Goal: Information Seeking & Learning: Learn about a topic

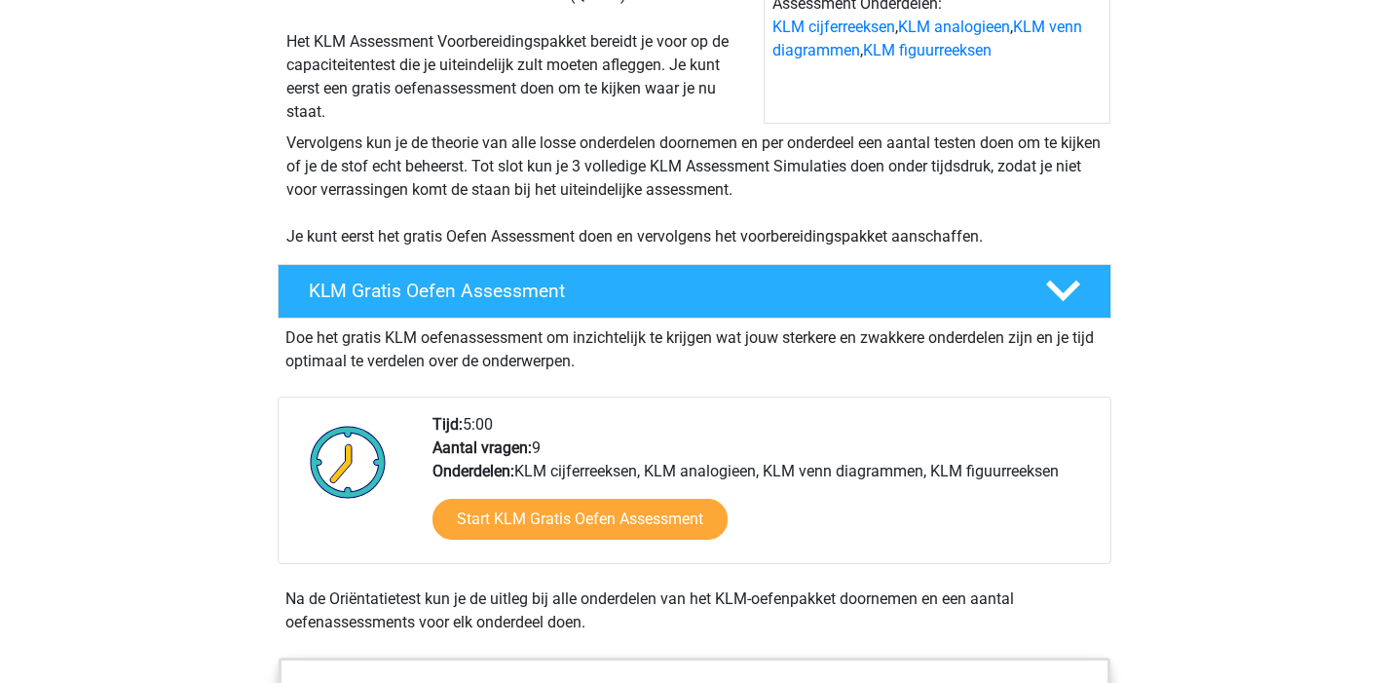
scroll to position [399, 0]
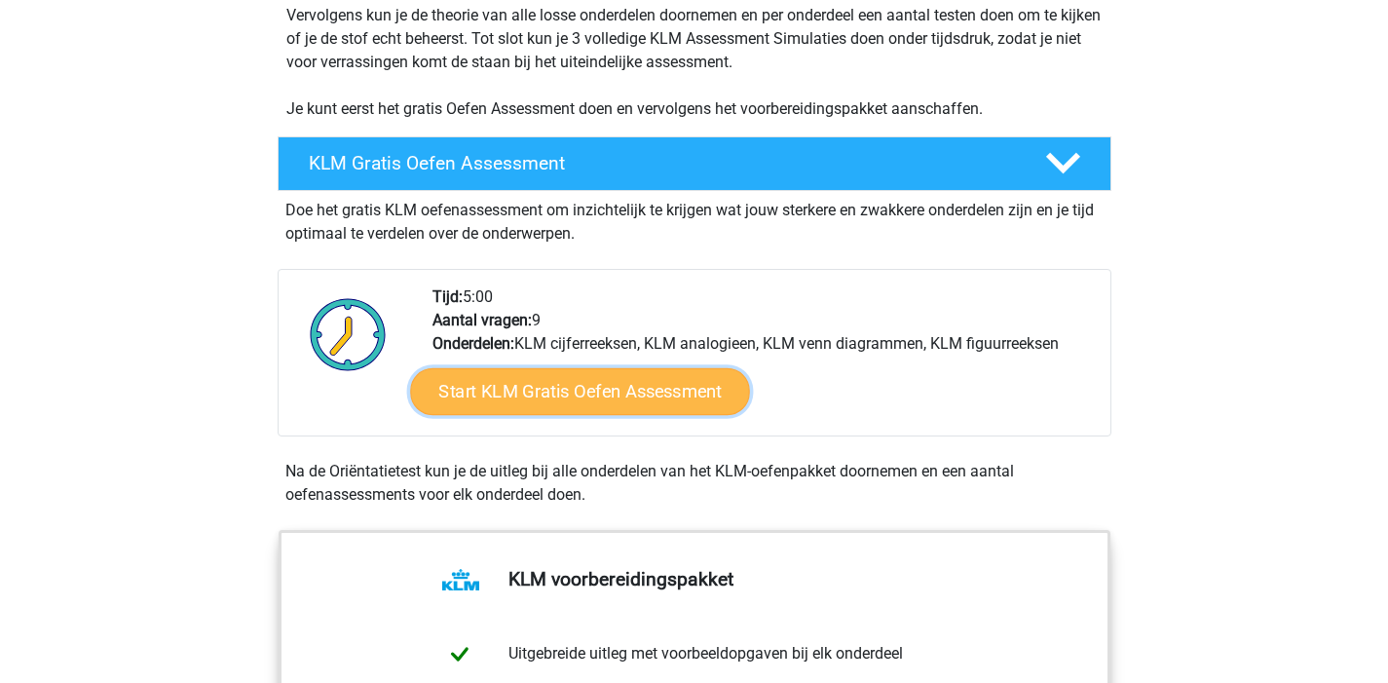
click at [624, 396] on link "Start KLM Gratis Oefen Assessment" at bounding box center [579, 390] width 339 height 47
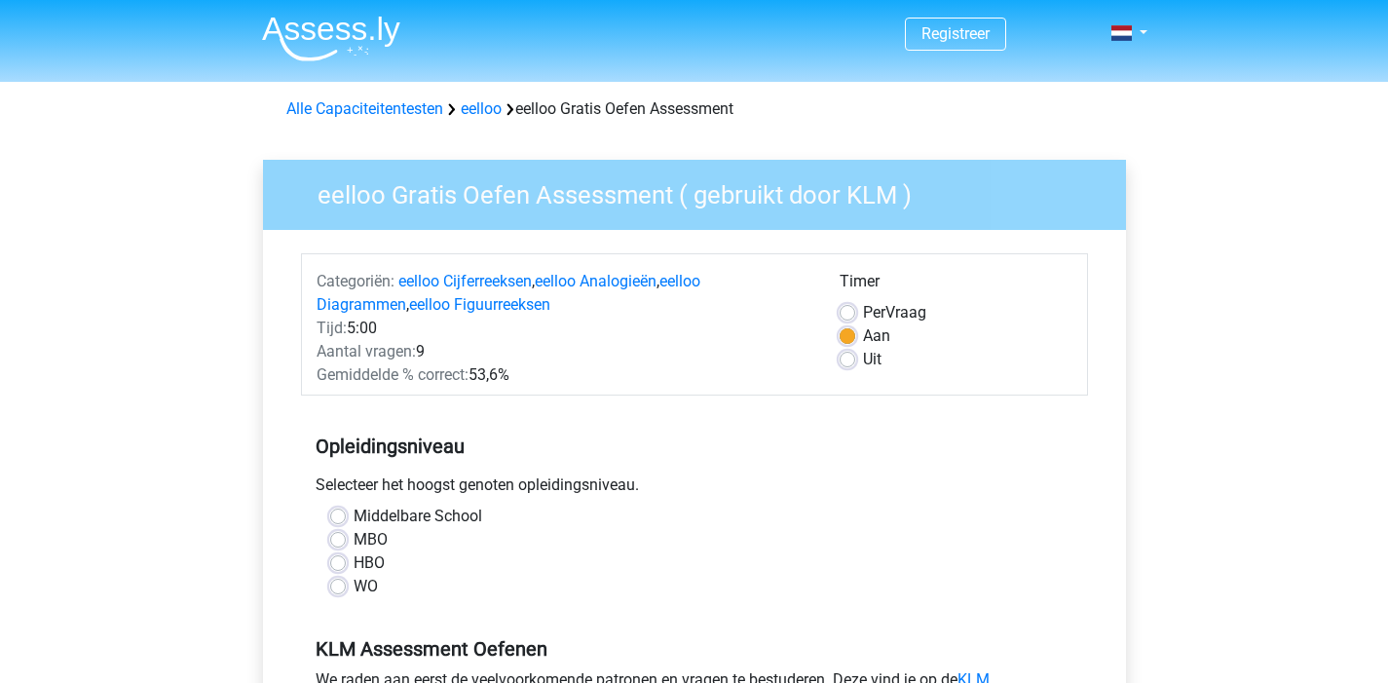
click at [354, 565] on label "HBO" at bounding box center [369, 562] width 31 height 23
click at [342, 565] on input "HBO" at bounding box center [338, 560] width 16 height 19
radio input "true"
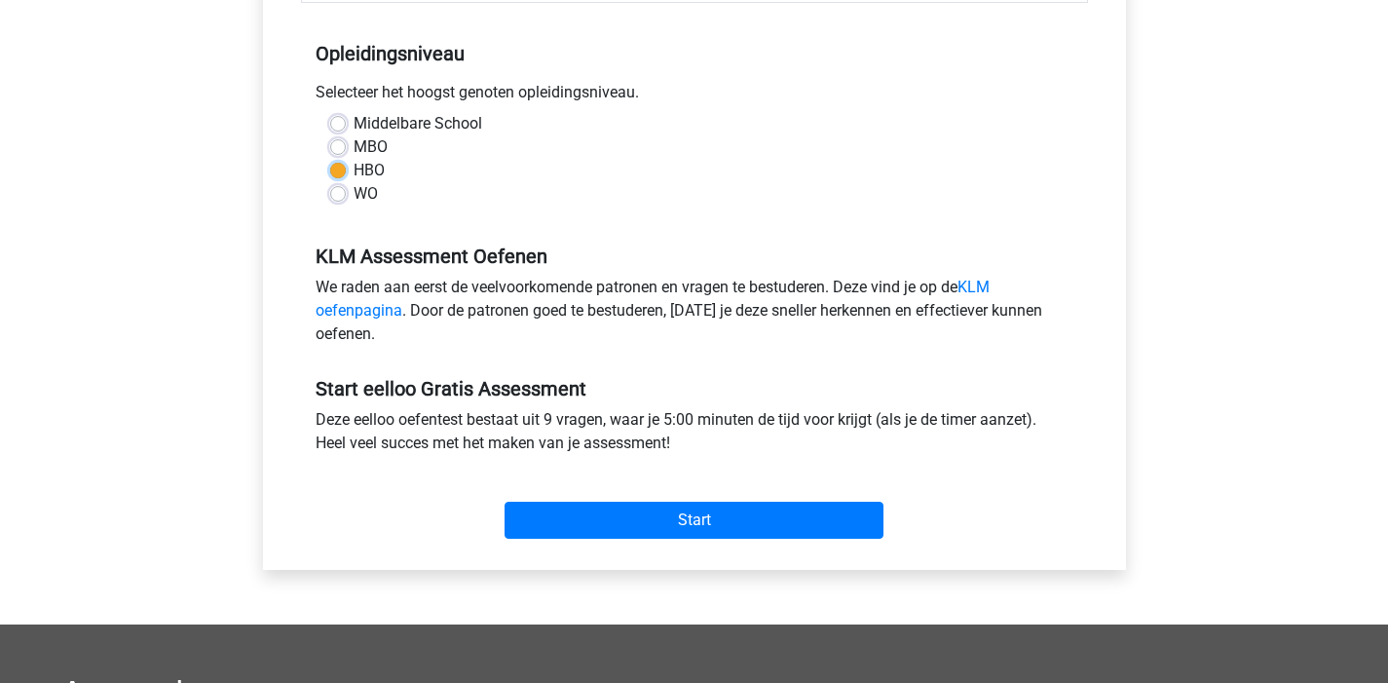
scroll to position [521, 0]
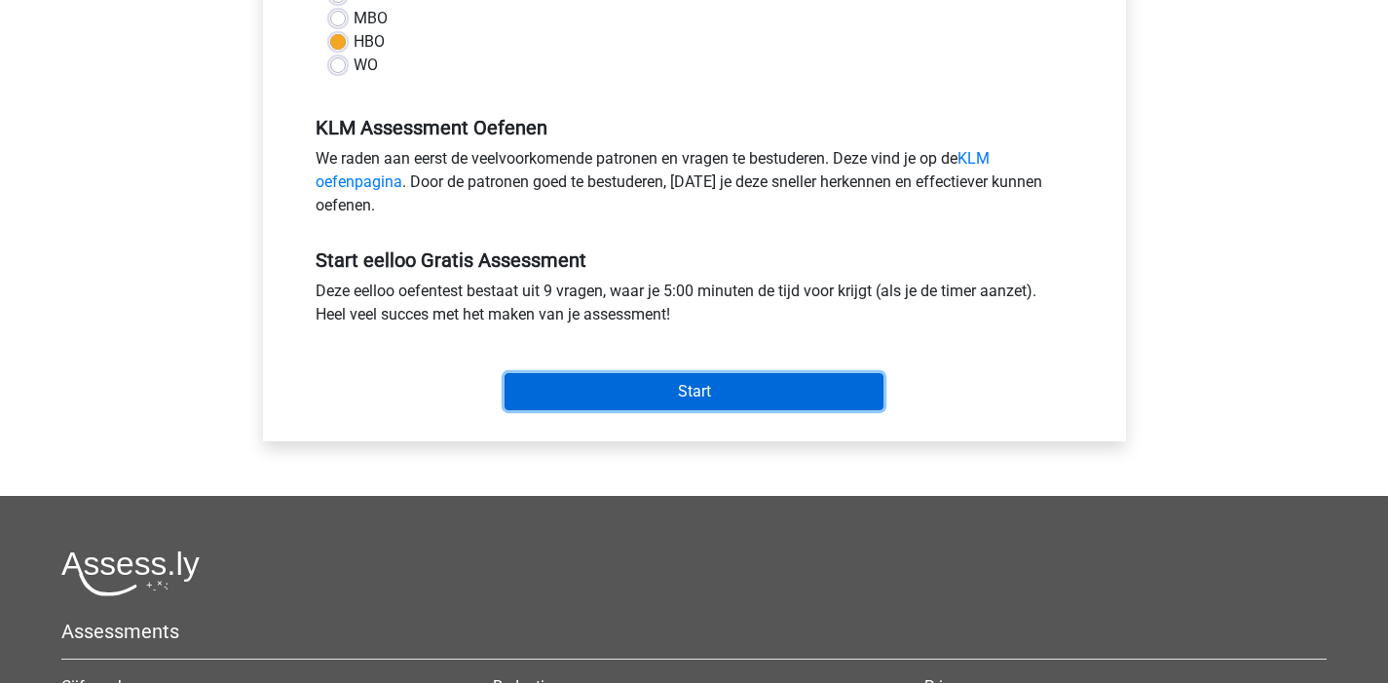
click at [594, 398] on input "Start" at bounding box center [694, 391] width 379 height 37
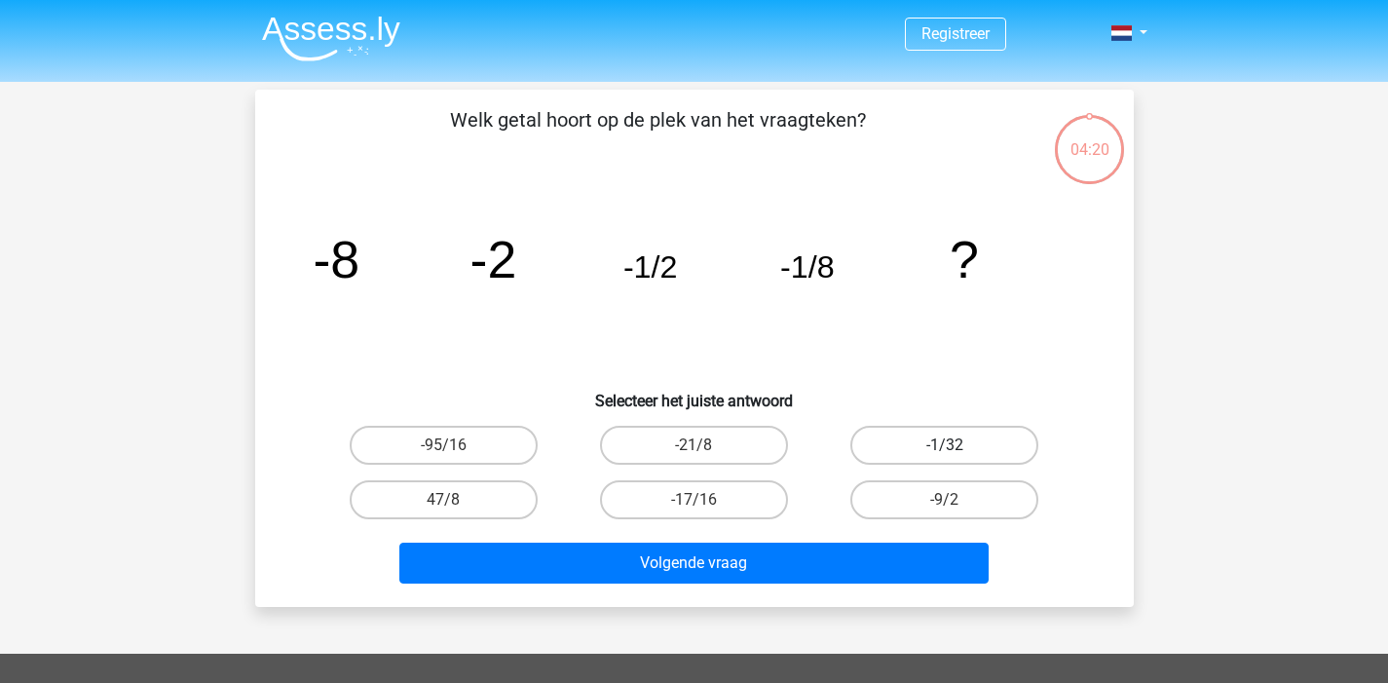
click at [912, 445] on label "-1/32" at bounding box center [944, 445] width 188 height 39
click at [945, 445] on input "-1/32" at bounding box center [951, 451] width 13 height 13
radio input "true"
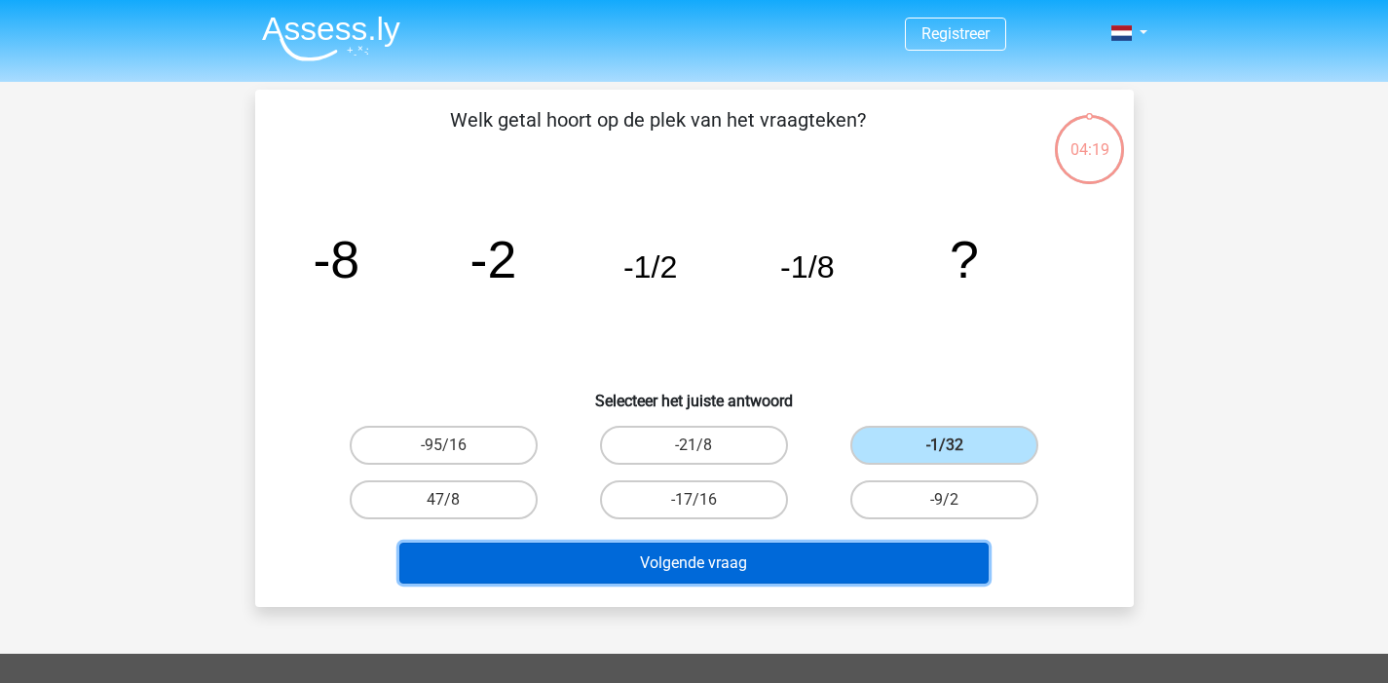
click at [757, 569] on button "Volgende vraag" at bounding box center [693, 563] width 589 height 41
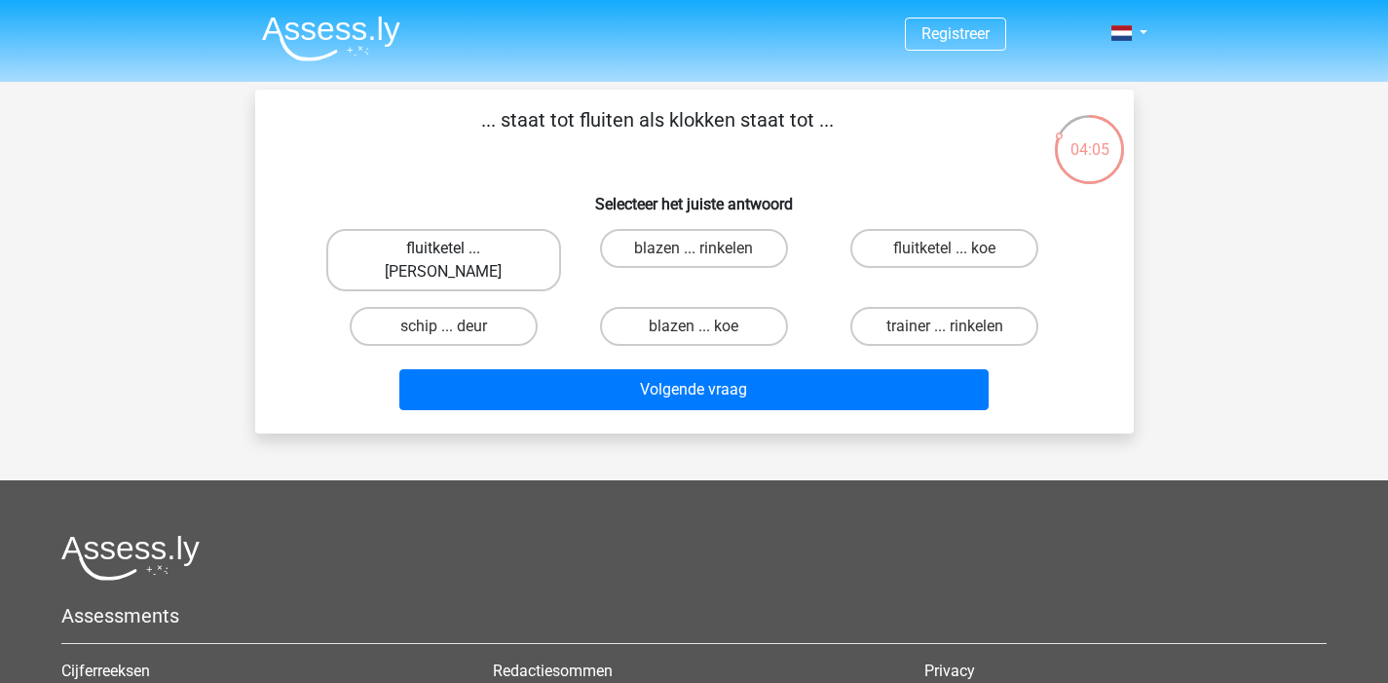
click at [395, 249] on label "fluitketel ... luiden" at bounding box center [443, 260] width 235 height 62
click at [443, 249] on input "fluitketel ... luiden" at bounding box center [449, 254] width 13 height 13
radio input "true"
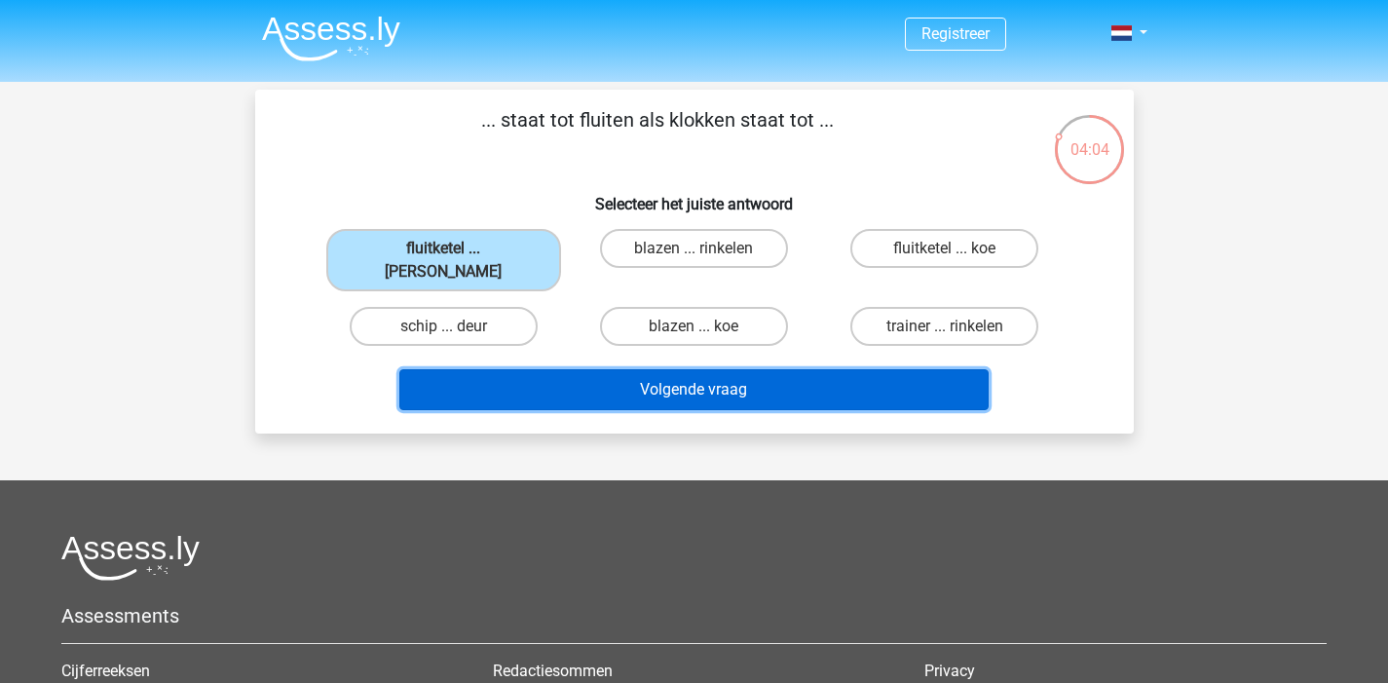
click at [621, 369] on button "Volgende vraag" at bounding box center [693, 389] width 589 height 41
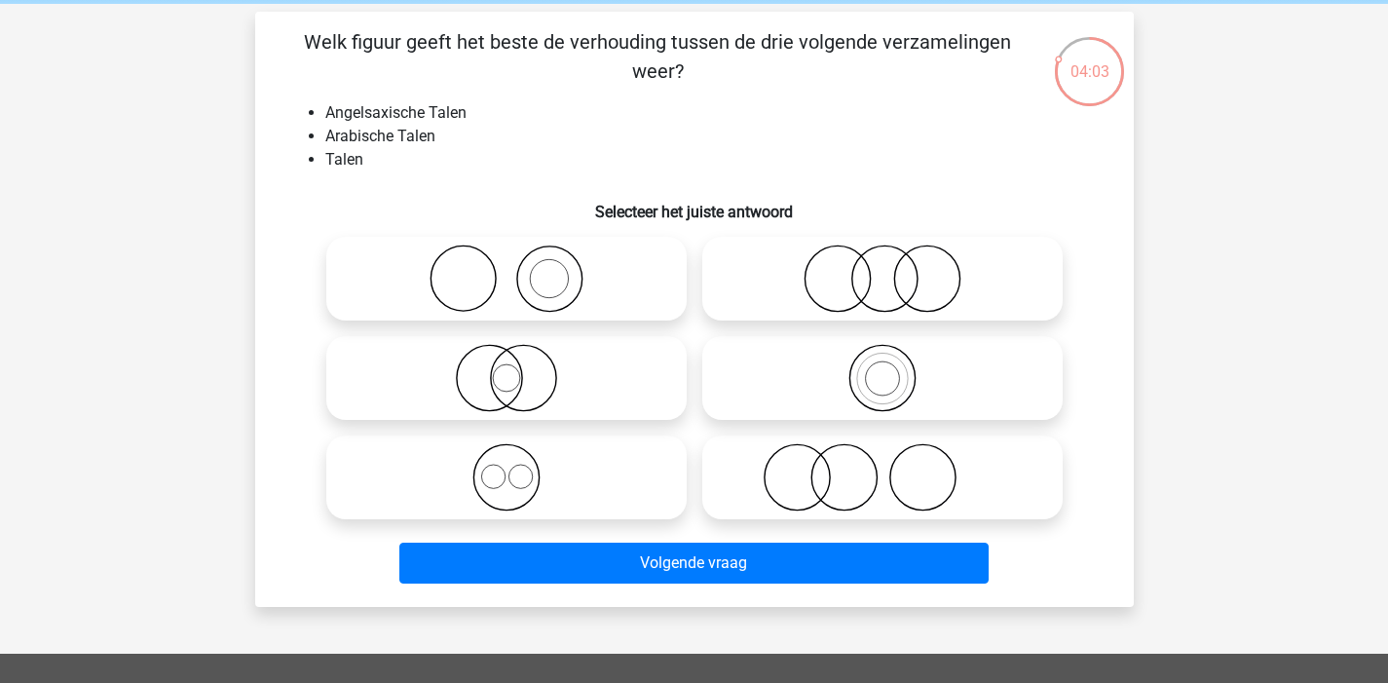
scroll to position [61, 0]
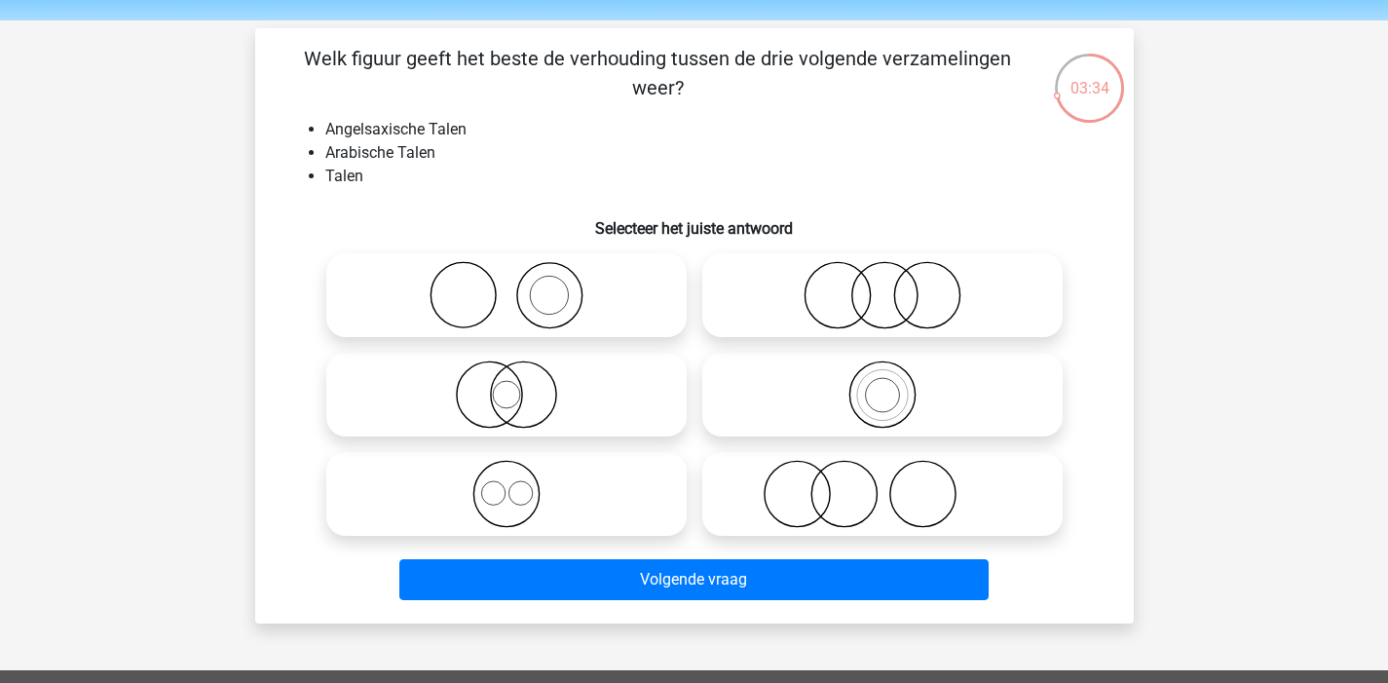
click at [489, 408] on icon at bounding box center [506, 394] width 345 height 68
click at [507, 385] on input "radio" at bounding box center [513, 378] width 13 height 13
radio input "true"
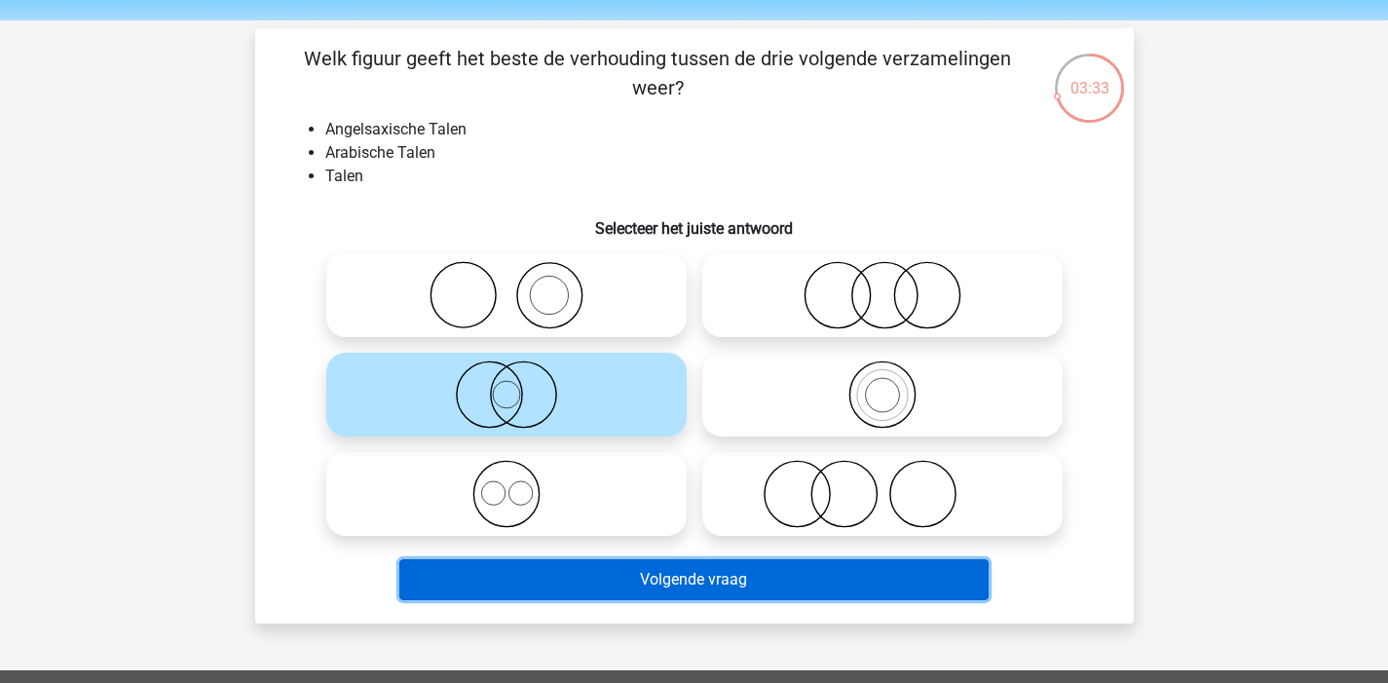
click at [545, 593] on button "Volgende vraag" at bounding box center [693, 579] width 589 height 41
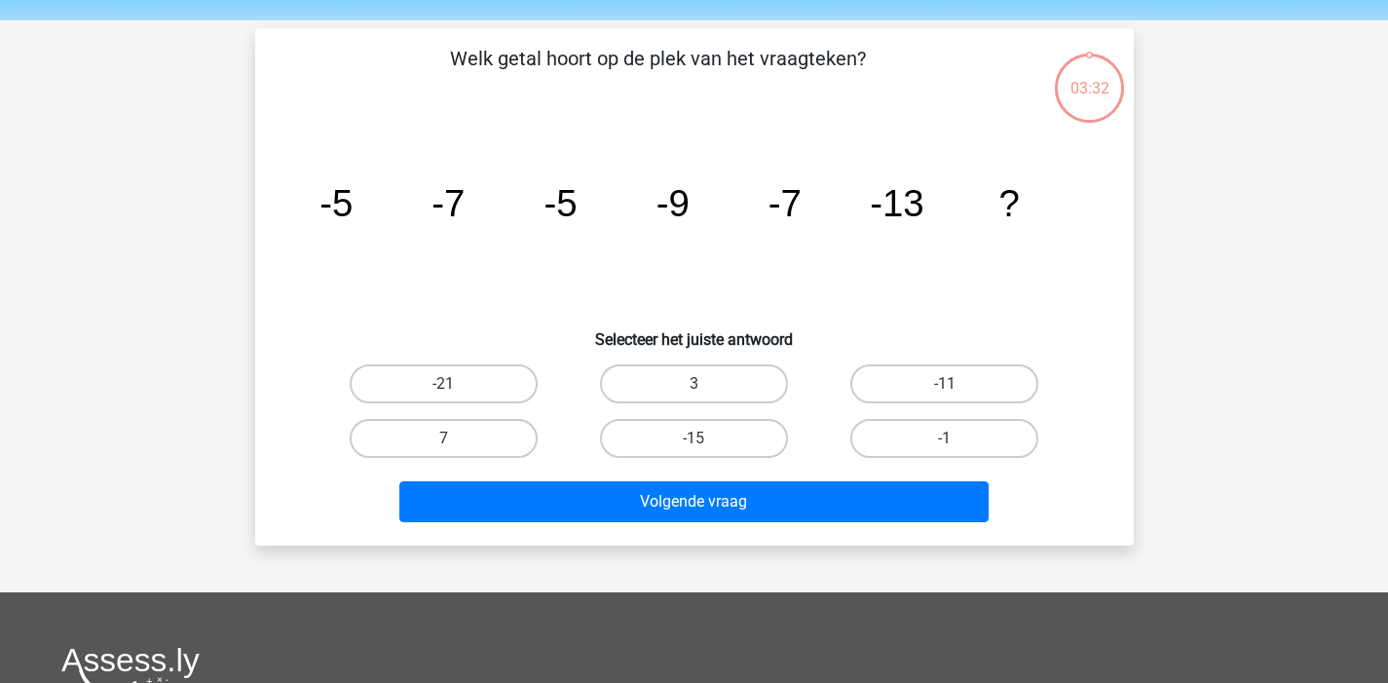
scroll to position [90, 0]
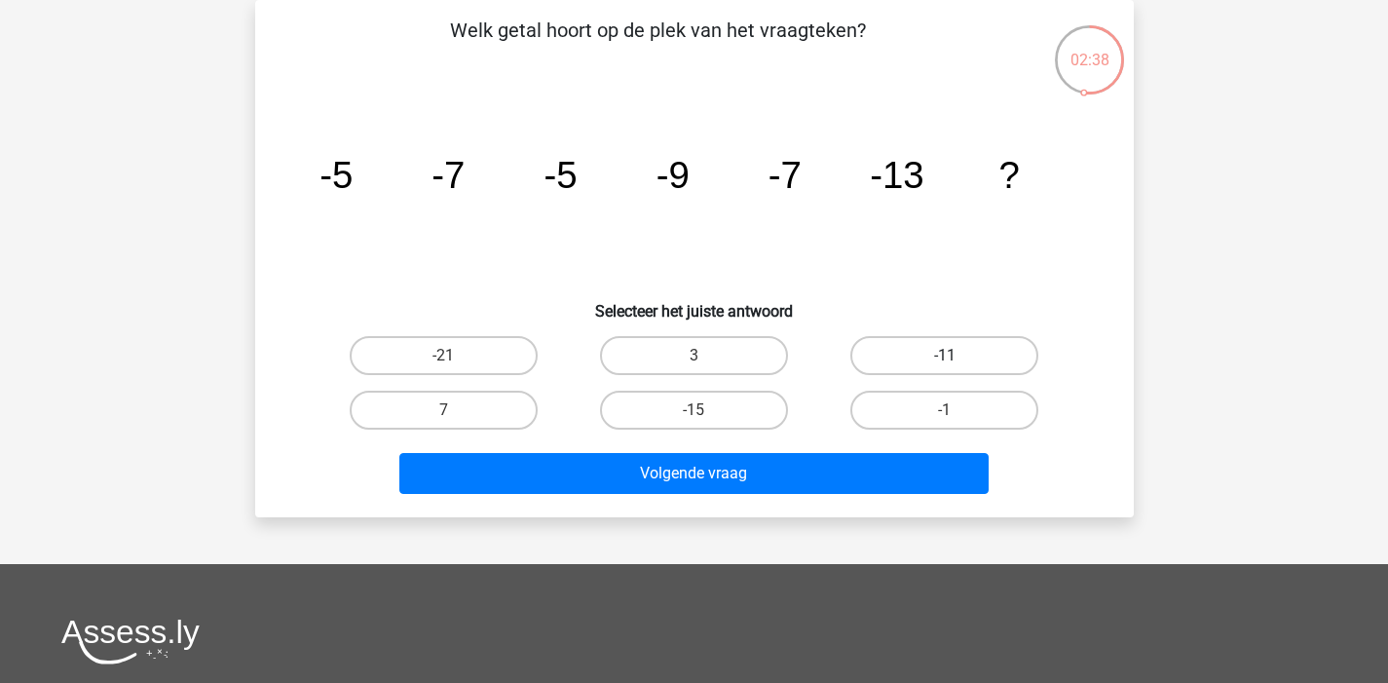
click at [949, 352] on label "-11" at bounding box center [944, 355] width 188 height 39
click at [949, 356] on input "-11" at bounding box center [951, 362] width 13 height 13
radio input "true"
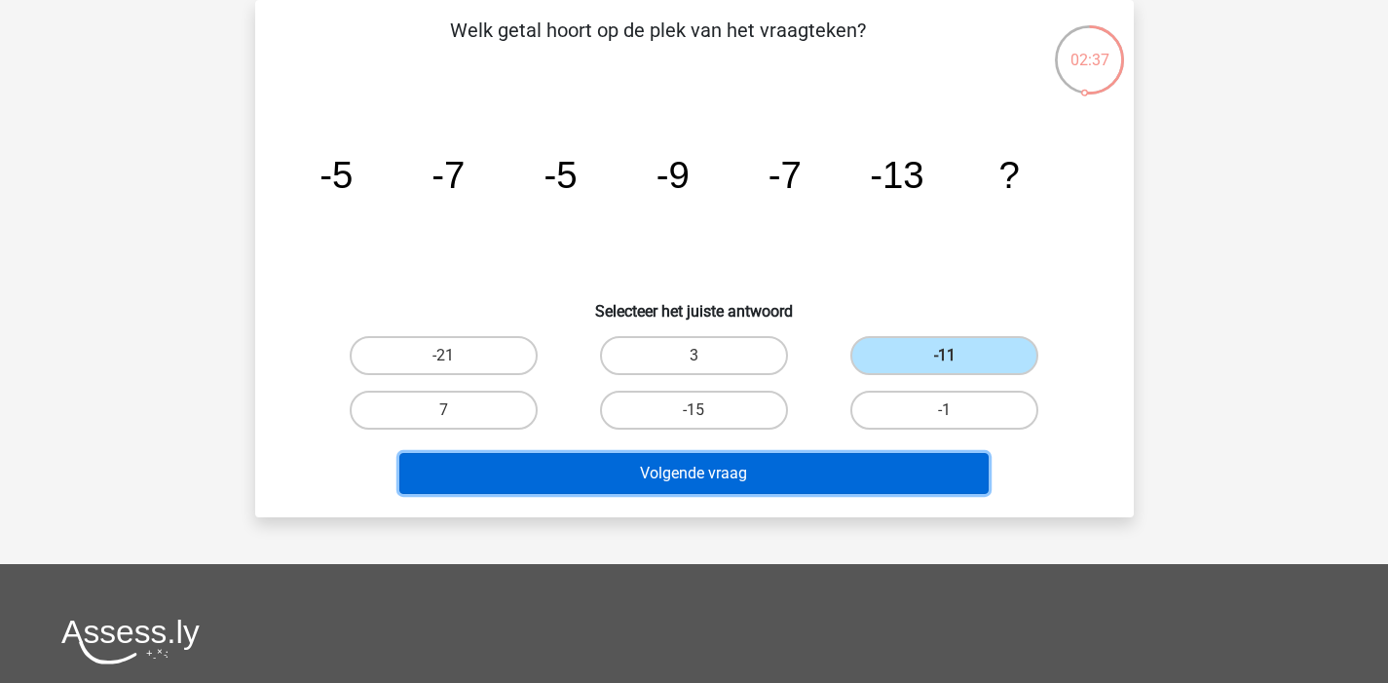
click at [814, 464] on button "Volgende vraag" at bounding box center [693, 473] width 589 height 41
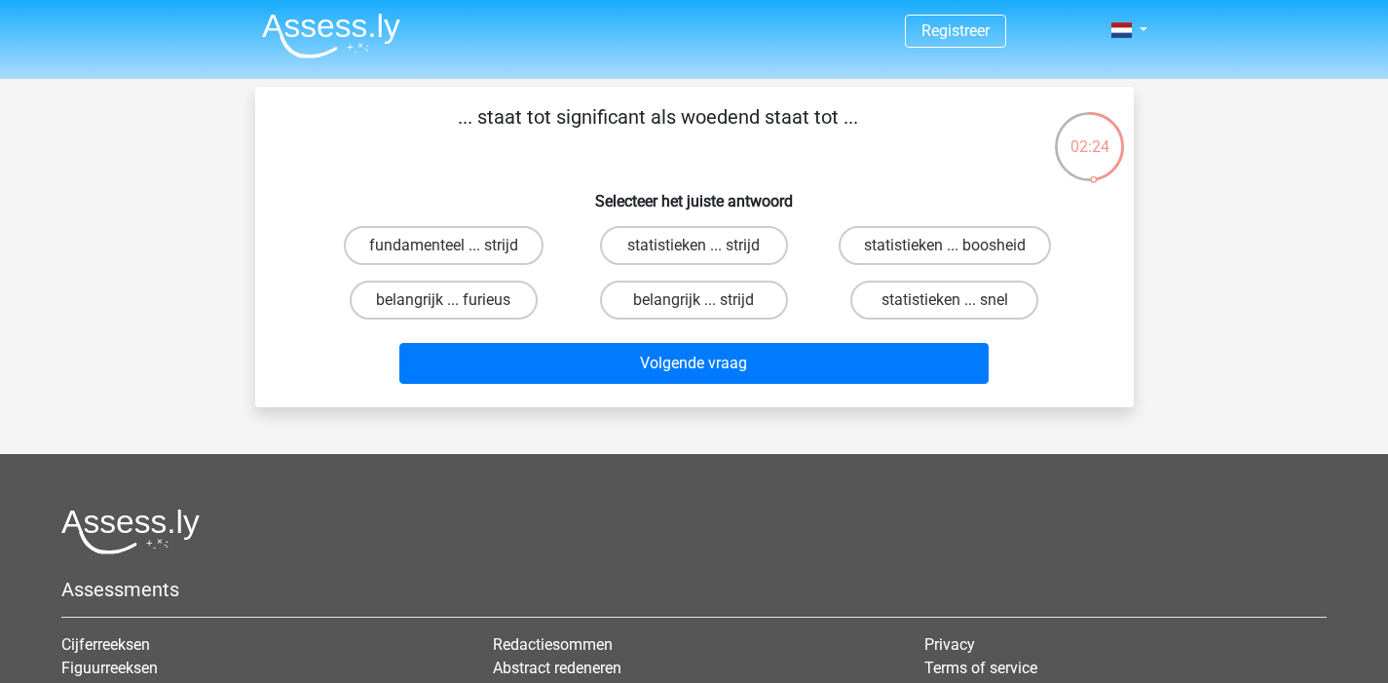
scroll to position [1, 0]
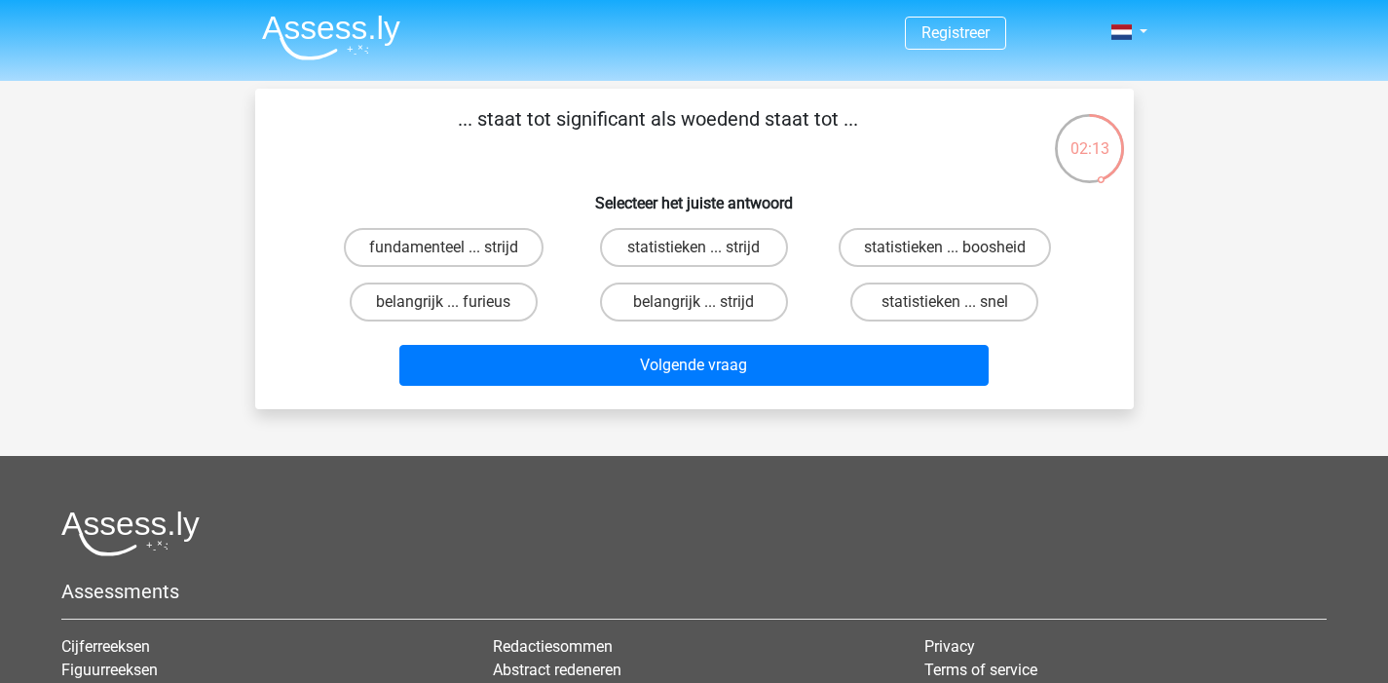
click at [950, 247] on input "statistieken ... boosheid" at bounding box center [951, 253] width 13 height 13
radio input "true"
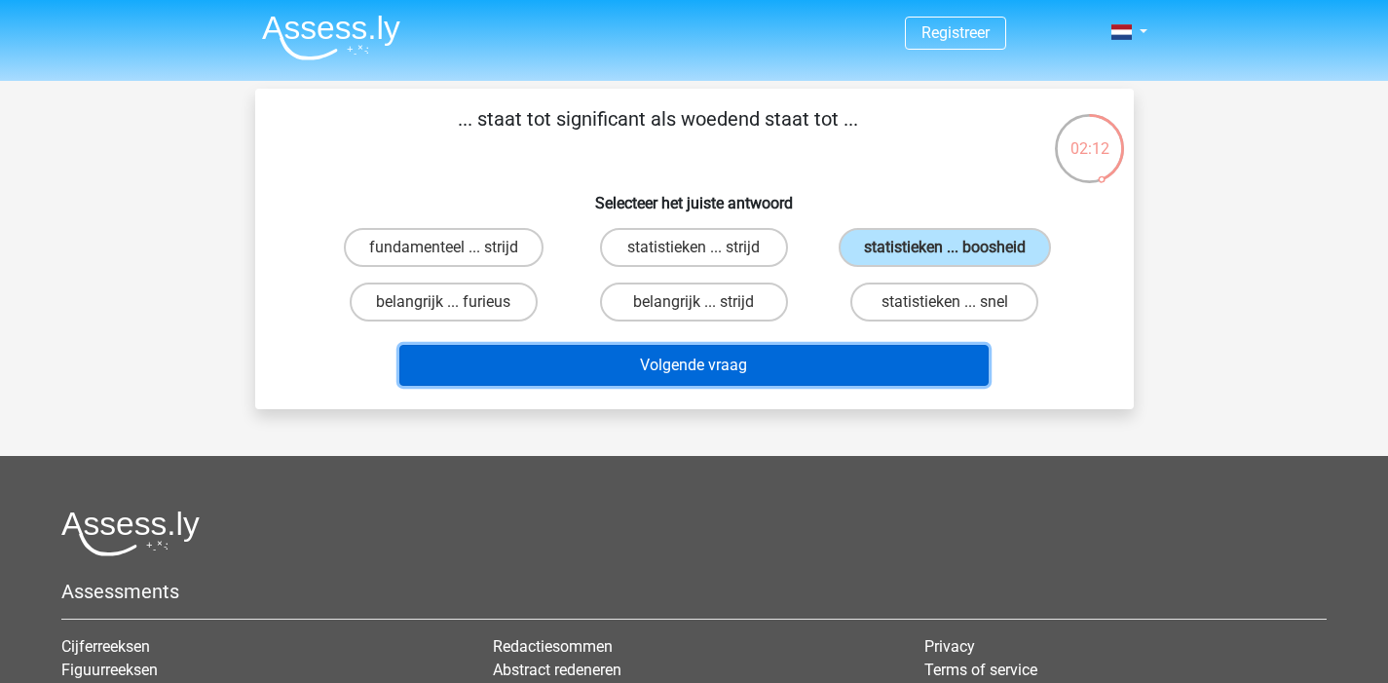
click at [757, 360] on button "Volgende vraag" at bounding box center [693, 365] width 589 height 41
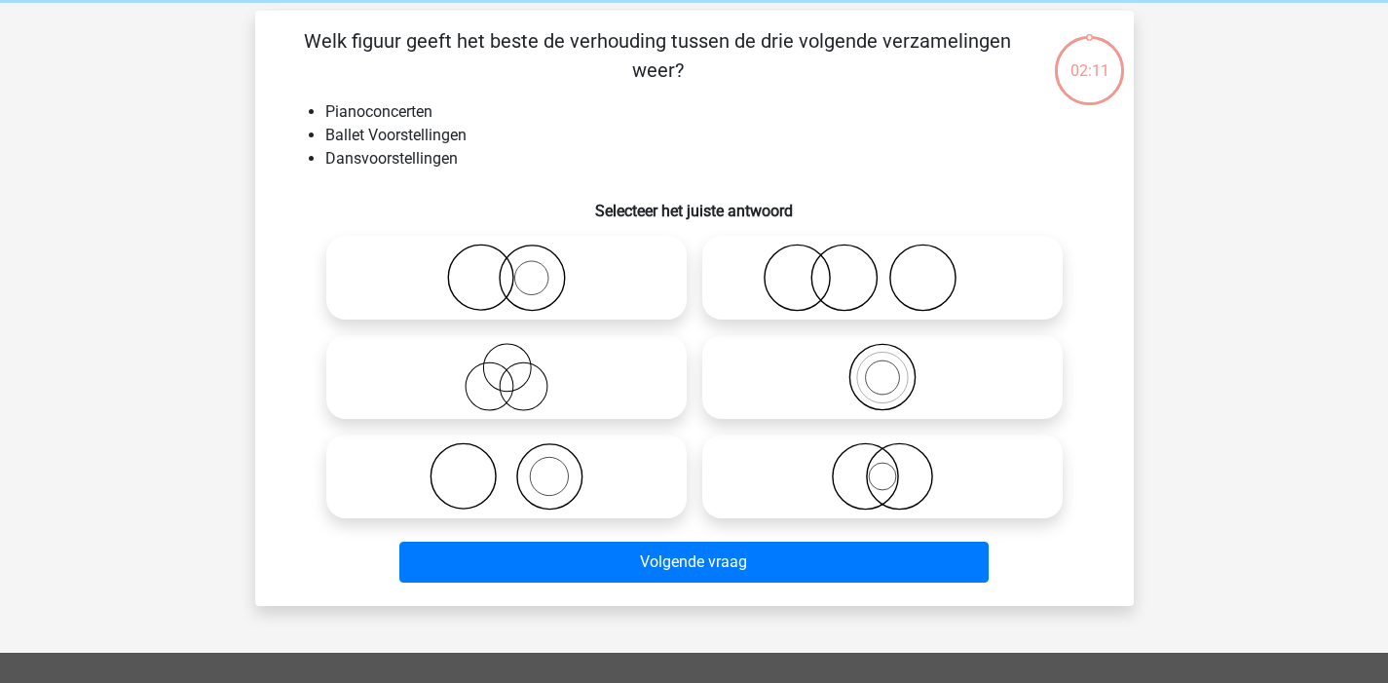
scroll to position [90, 0]
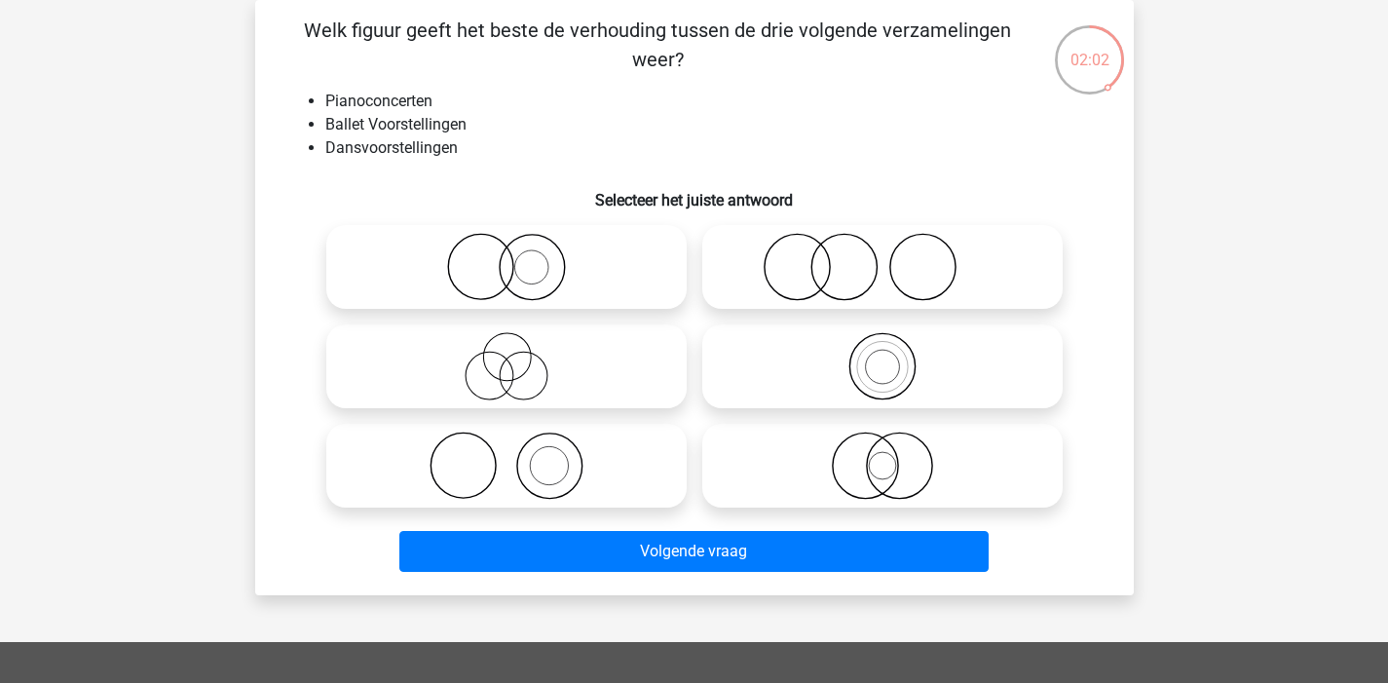
click at [603, 439] on icon at bounding box center [506, 466] width 345 height 68
click at [519, 443] on input "radio" at bounding box center [513, 449] width 13 height 13
radio input "true"
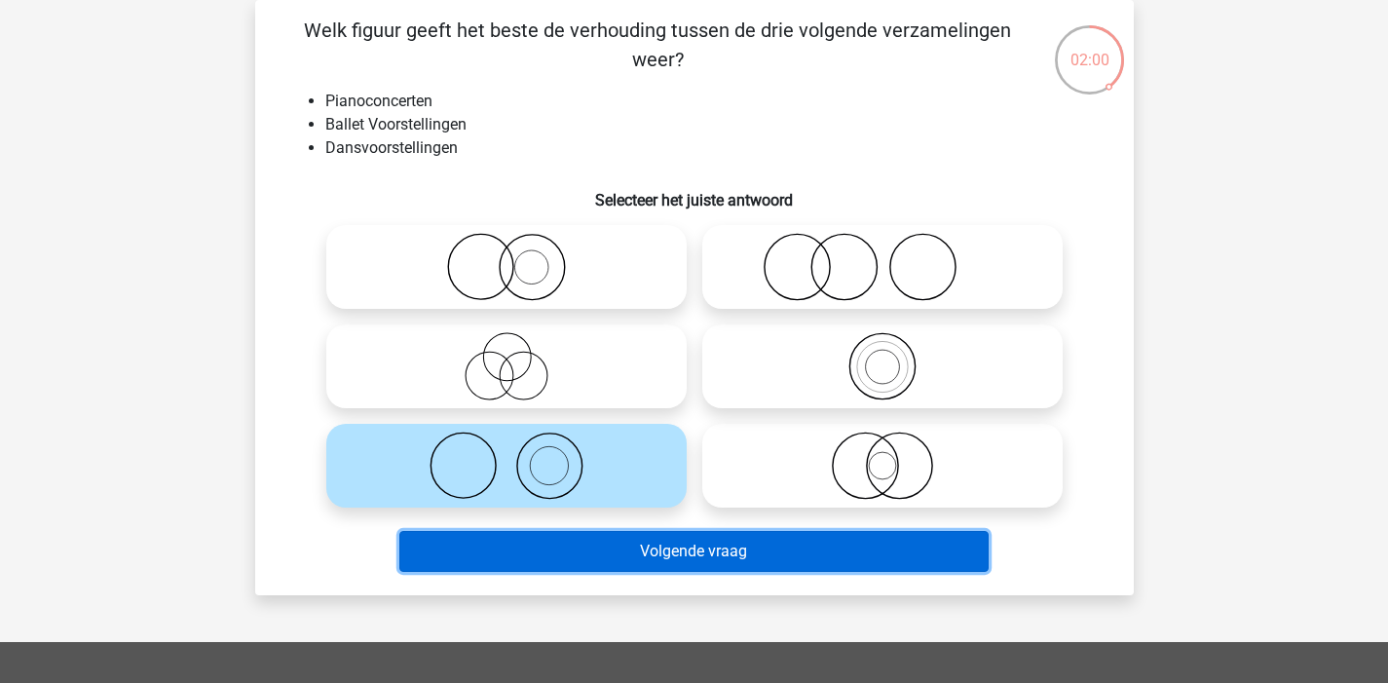
click at [645, 554] on button "Volgende vraag" at bounding box center [693, 551] width 589 height 41
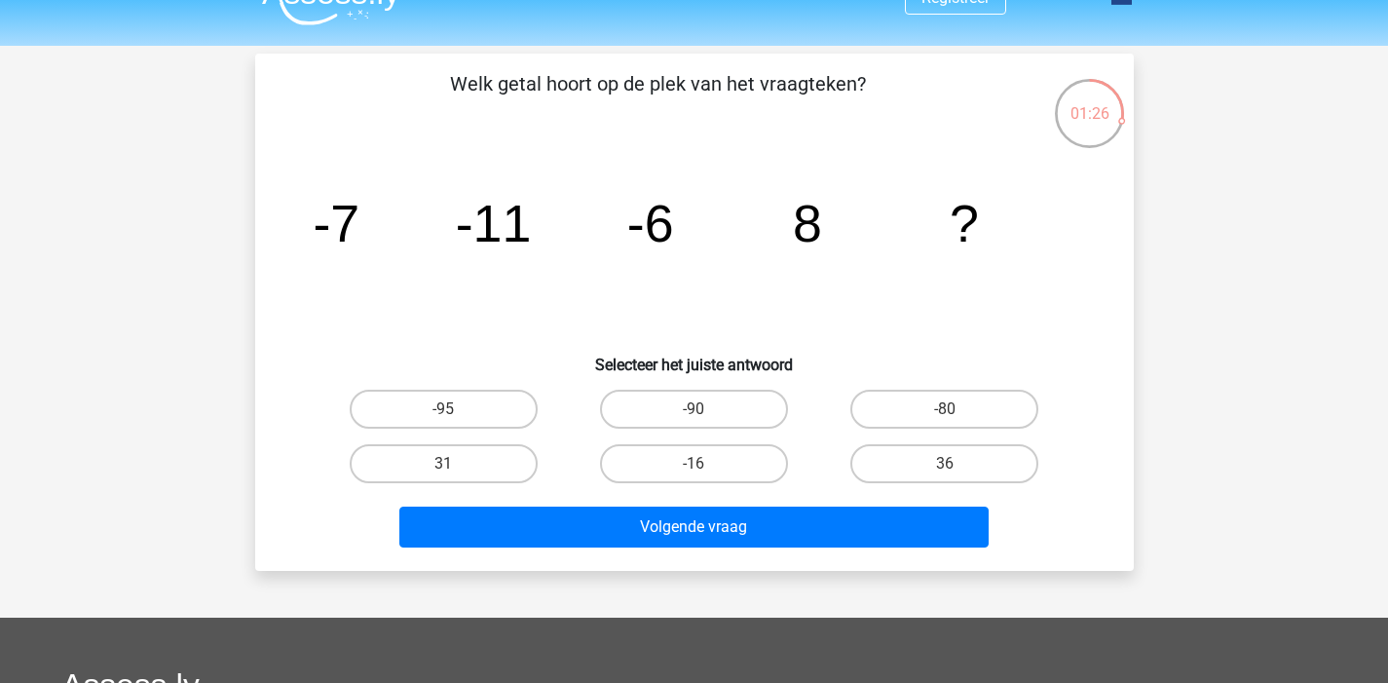
scroll to position [0, 0]
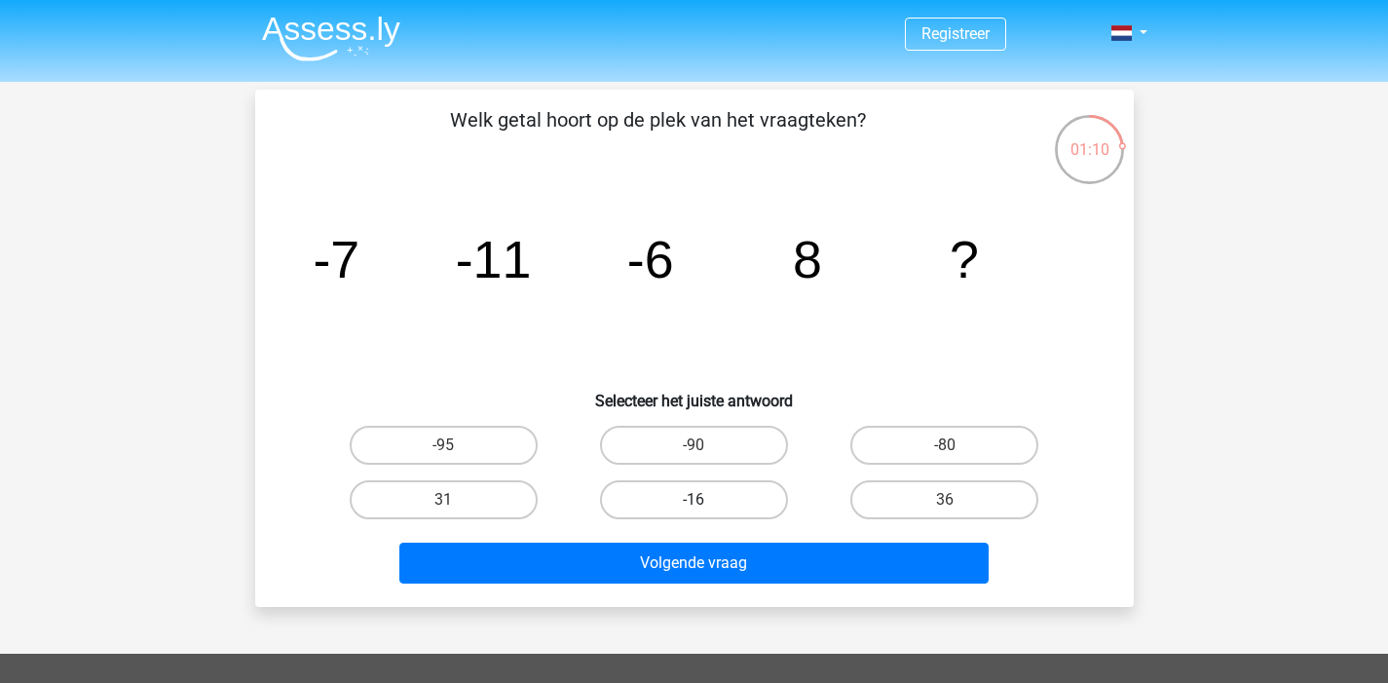
click at [638, 498] on label "-16" at bounding box center [694, 499] width 188 height 39
click at [694, 500] on input "-16" at bounding box center [700, 506] width 13 height 13
radio input "true"
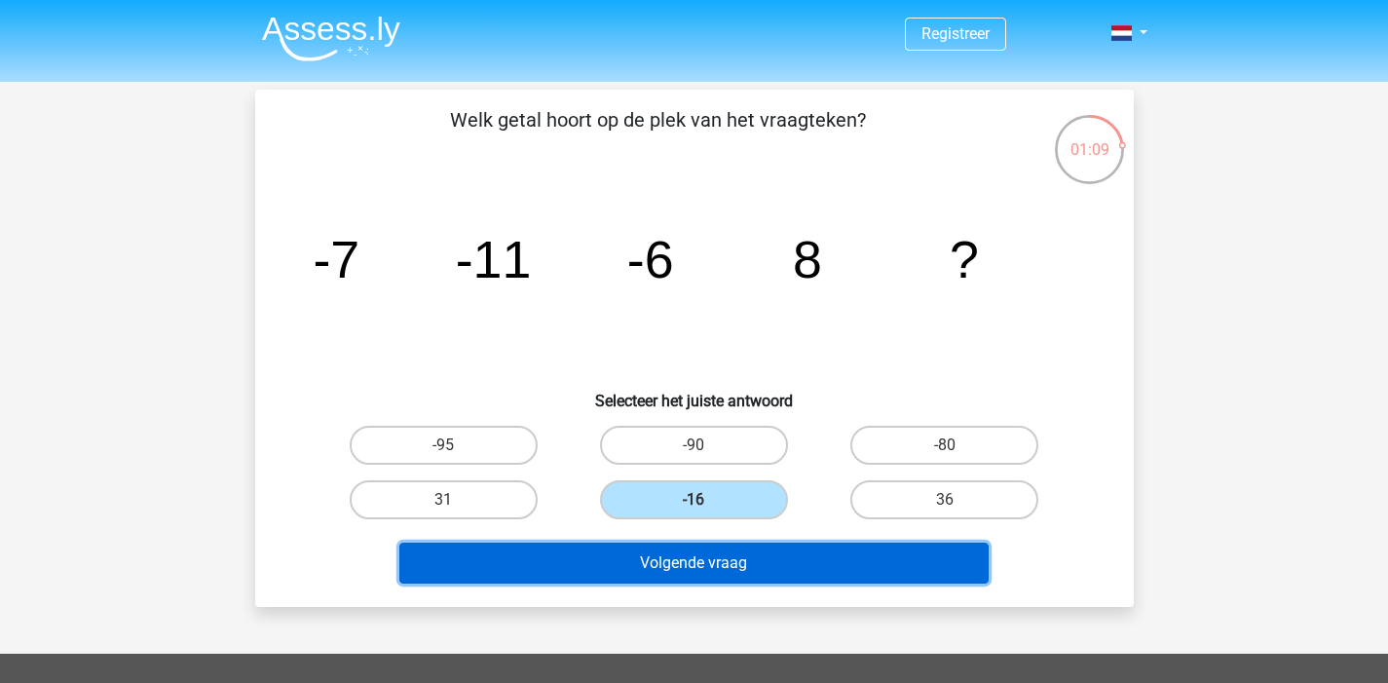
click at [663, 560] on button "Volgende vraag" at bounding box center [693, 563] width 589 height 41
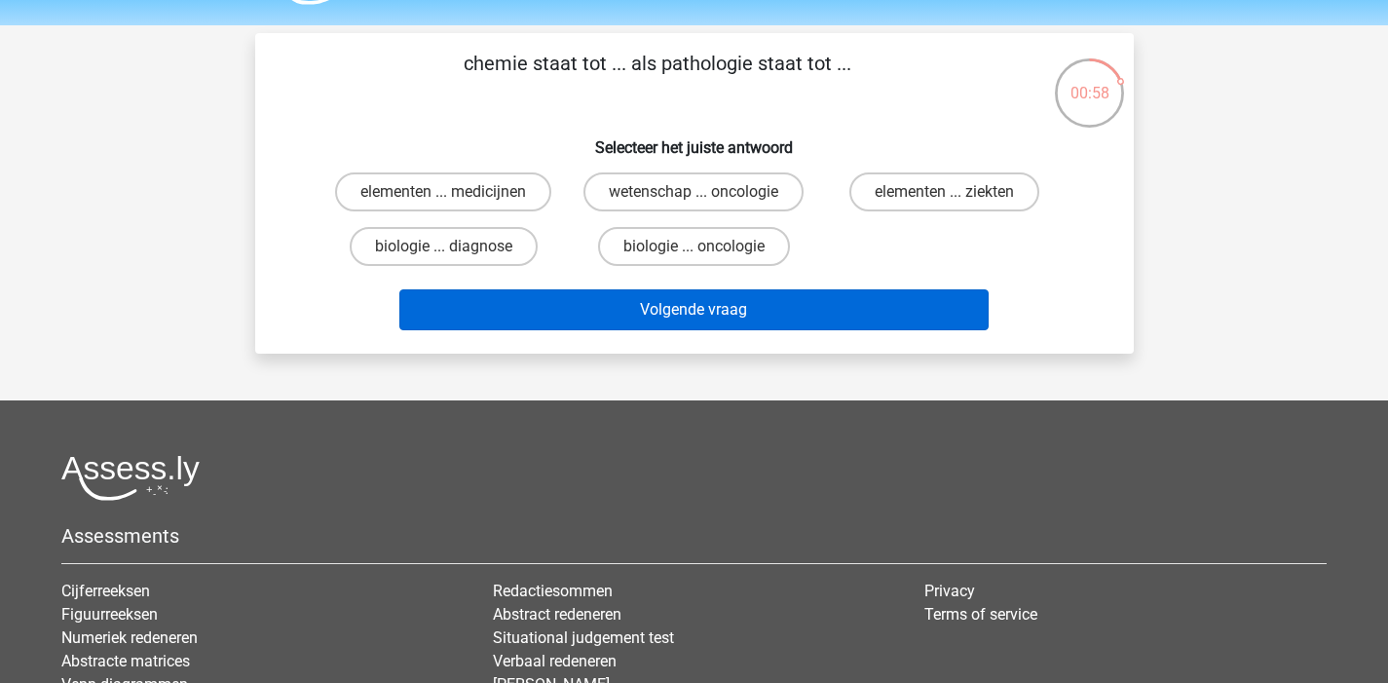
scroll to position [21, 0]
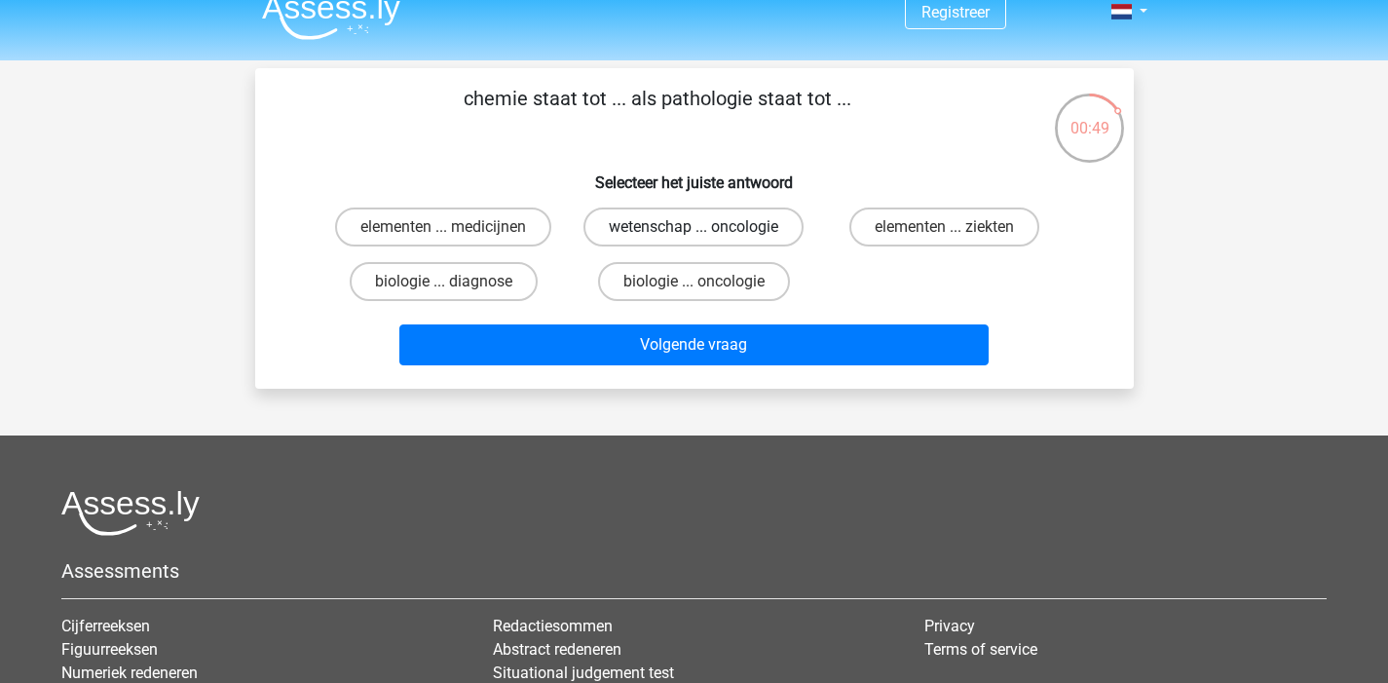
click at [653, 235] on label "wetenschap ... oncologie" at bounding box center [693, 226] width 220 height 39
click at [694, 235] on input "wetenschap ... oncologie" at bounding box center [700, 233] width 13 height 13
radio input "true"
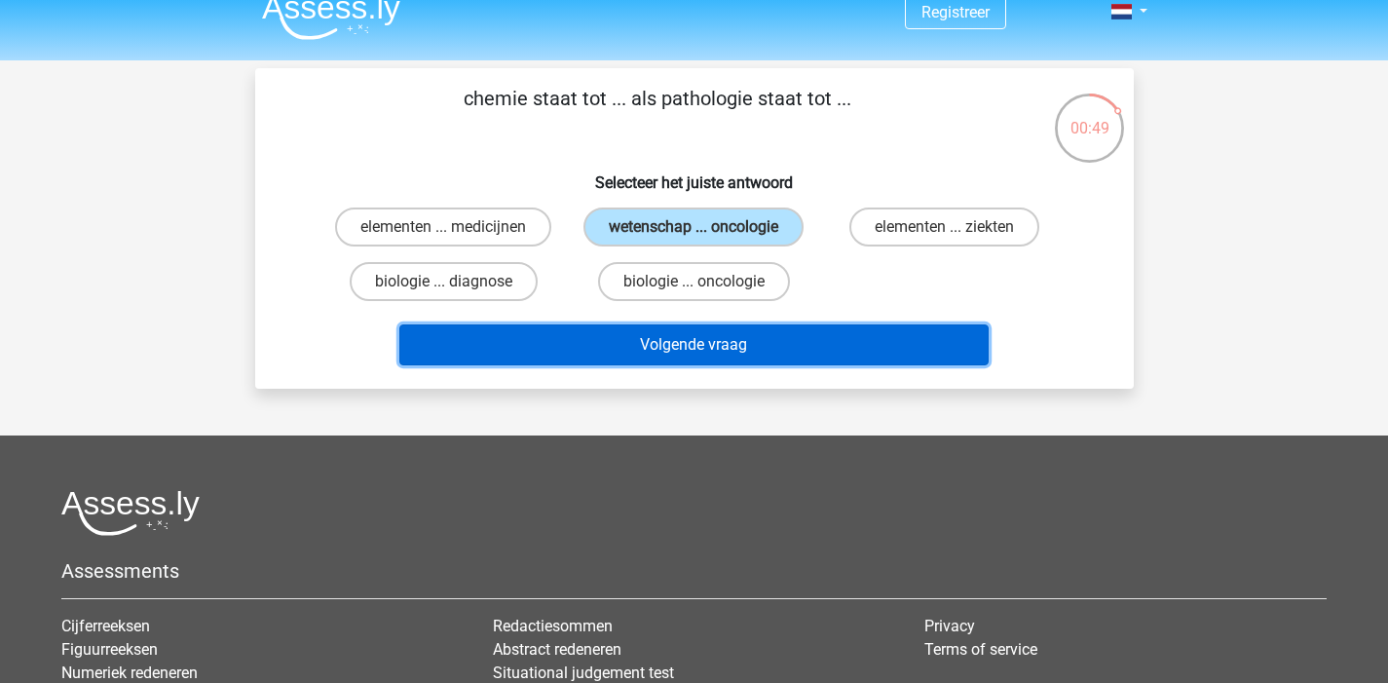
click at [653, 348] on button "Volgende vraag" at bounding box center [693, 344] width 589 height 41
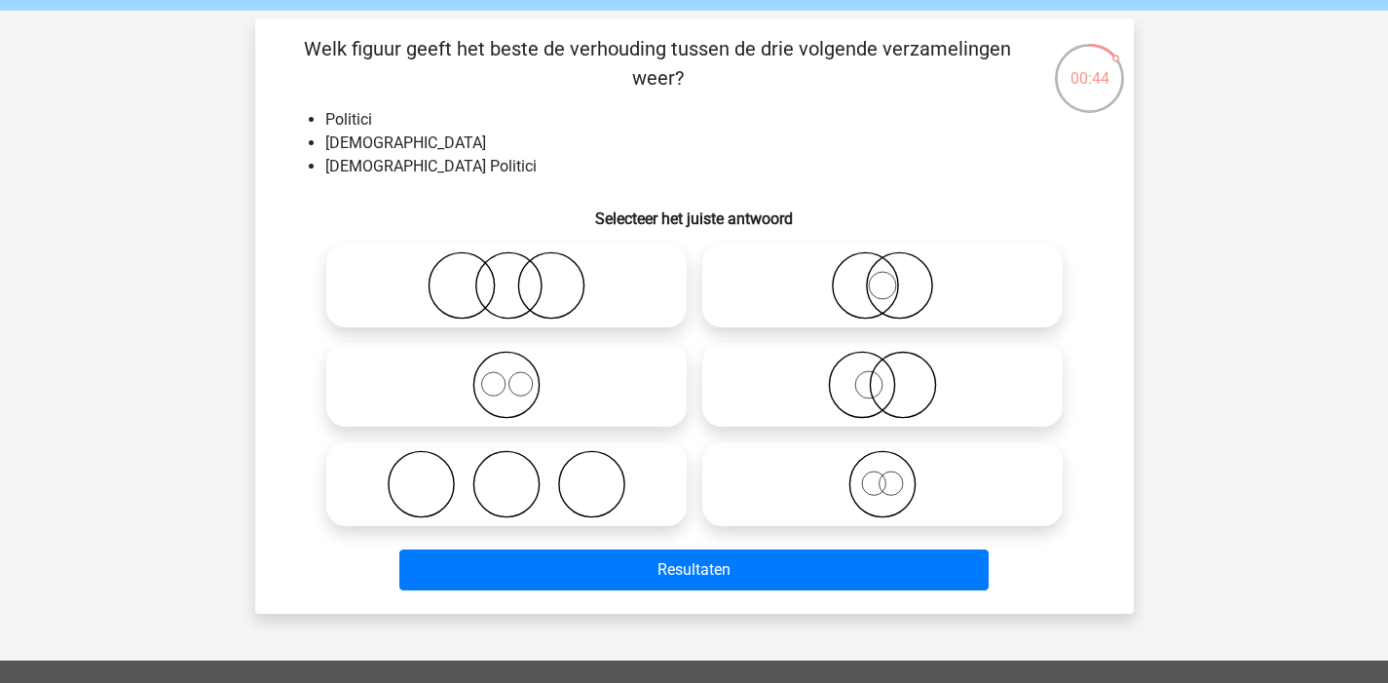
scroll to position [70, 0]
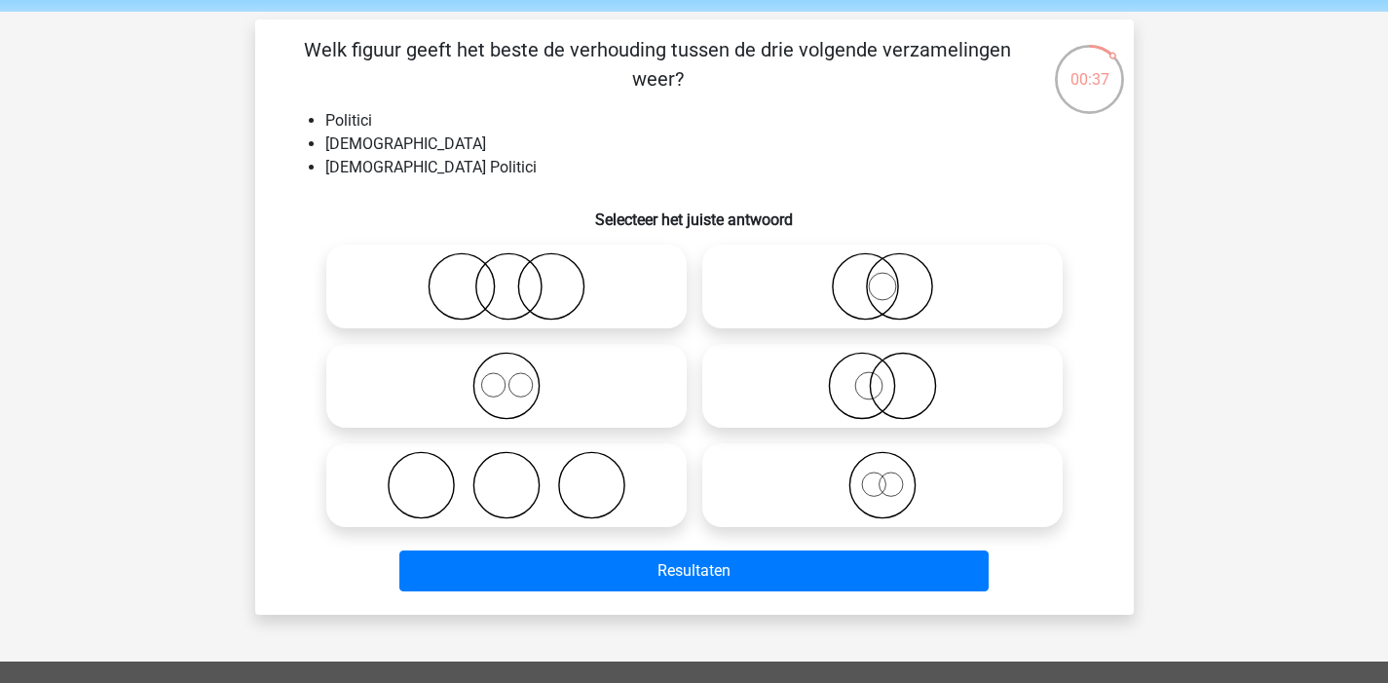
click at [636, 309] on icon at bounding box center [506, 286] width 345 height 68
click at [519, 277] on input "radio" at bounding box center [513, 270] width 13 height 13
radio input "true"
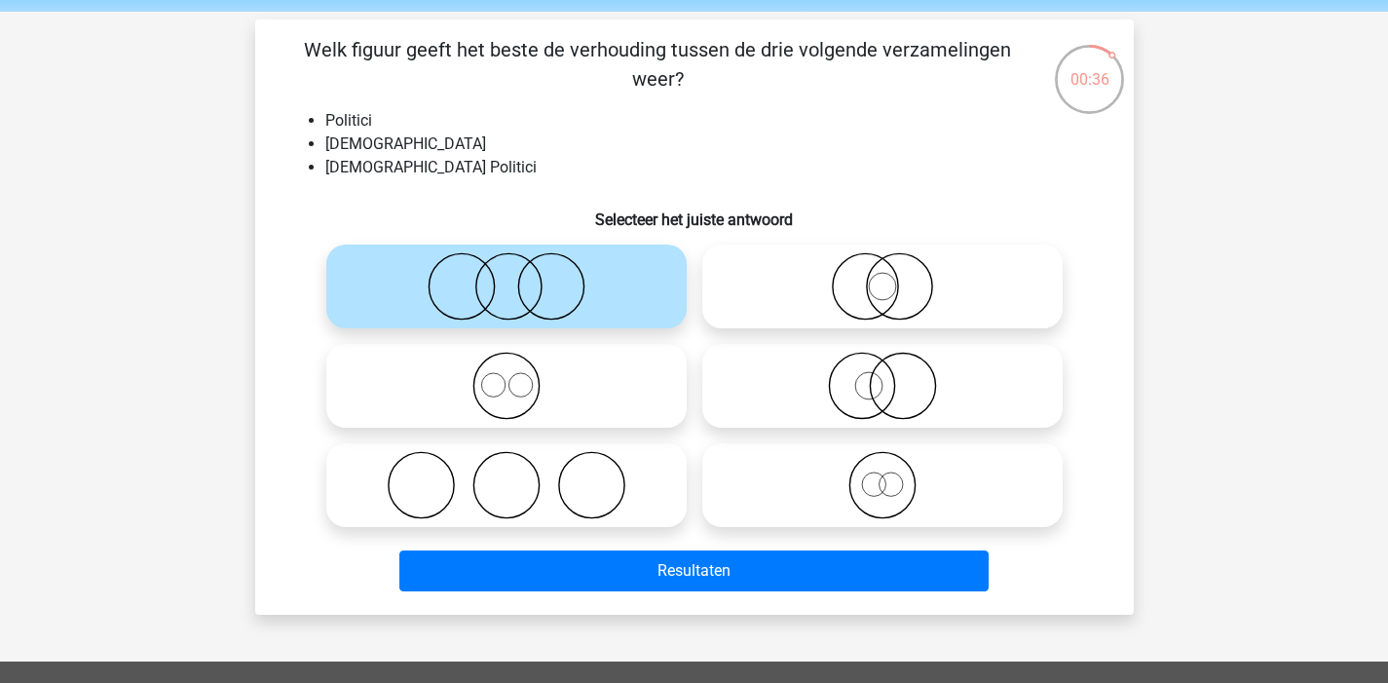
click at [600, 498] on icon at bounding box center [506, 485] width 345 height 68
click at [519, 475] on input "radio" at bounding box center [513, 469] width 13 height 13
radio input "true"
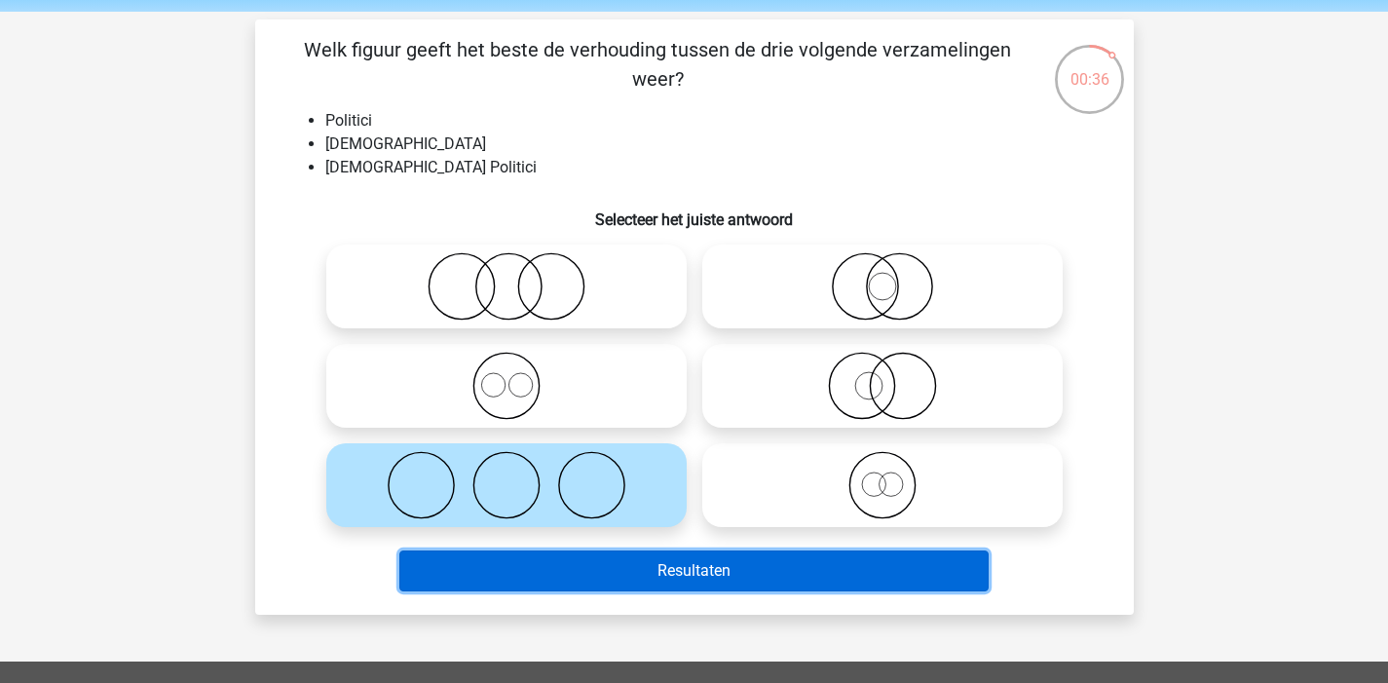
click at [645, 586] on button "Resultaten" at bounding box center [693, 570] width 589 height 41
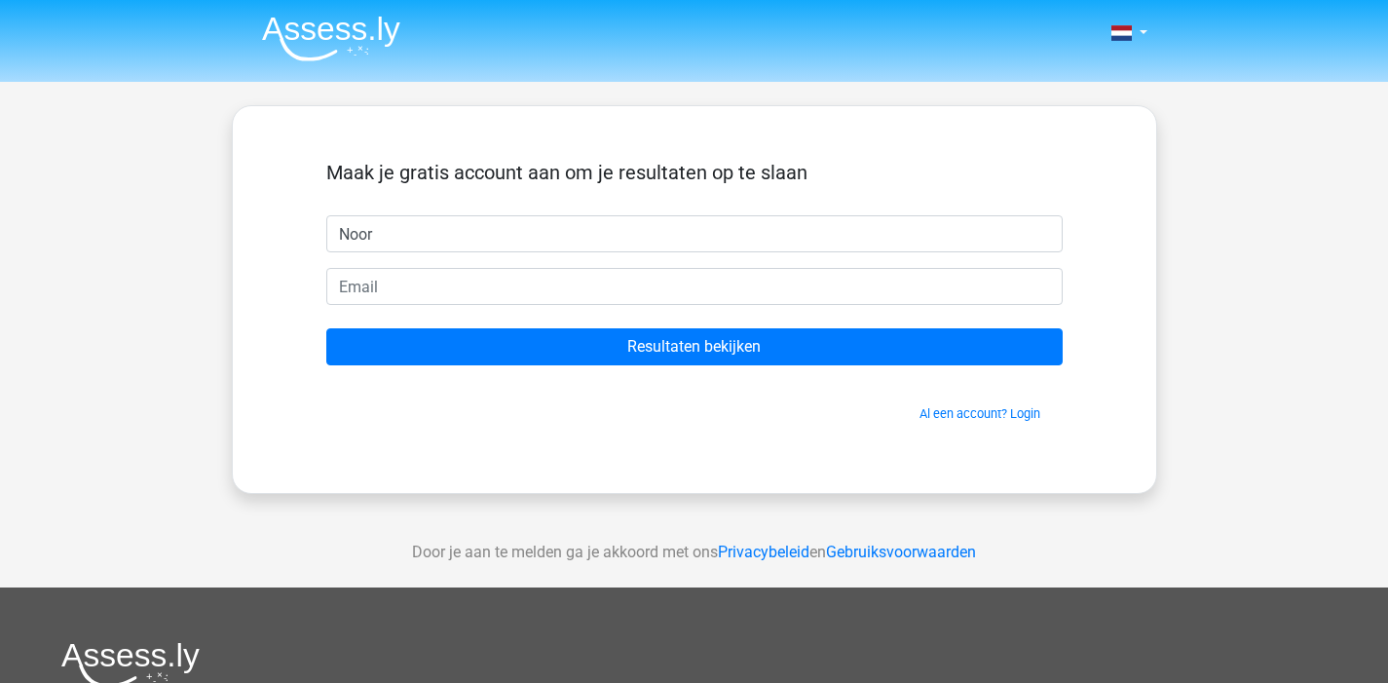
type input "Noor"
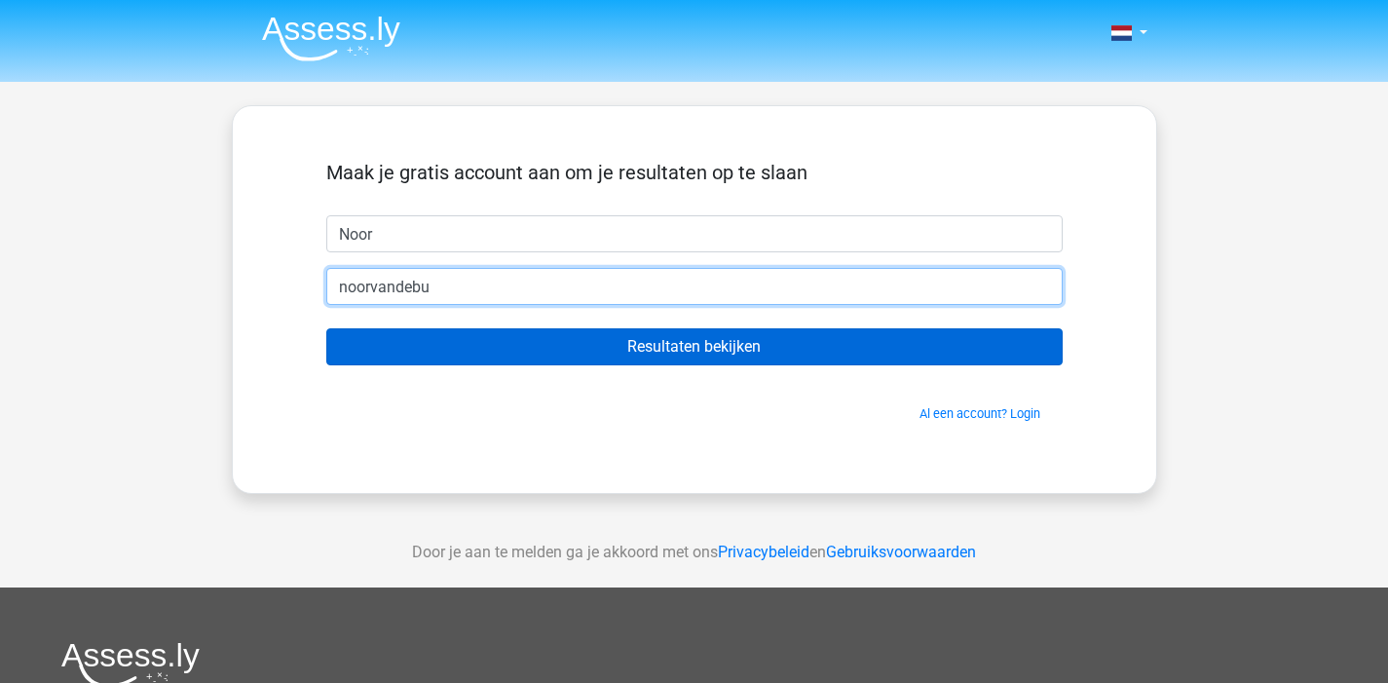
type input "noorvandebunt2001@gmail.com"
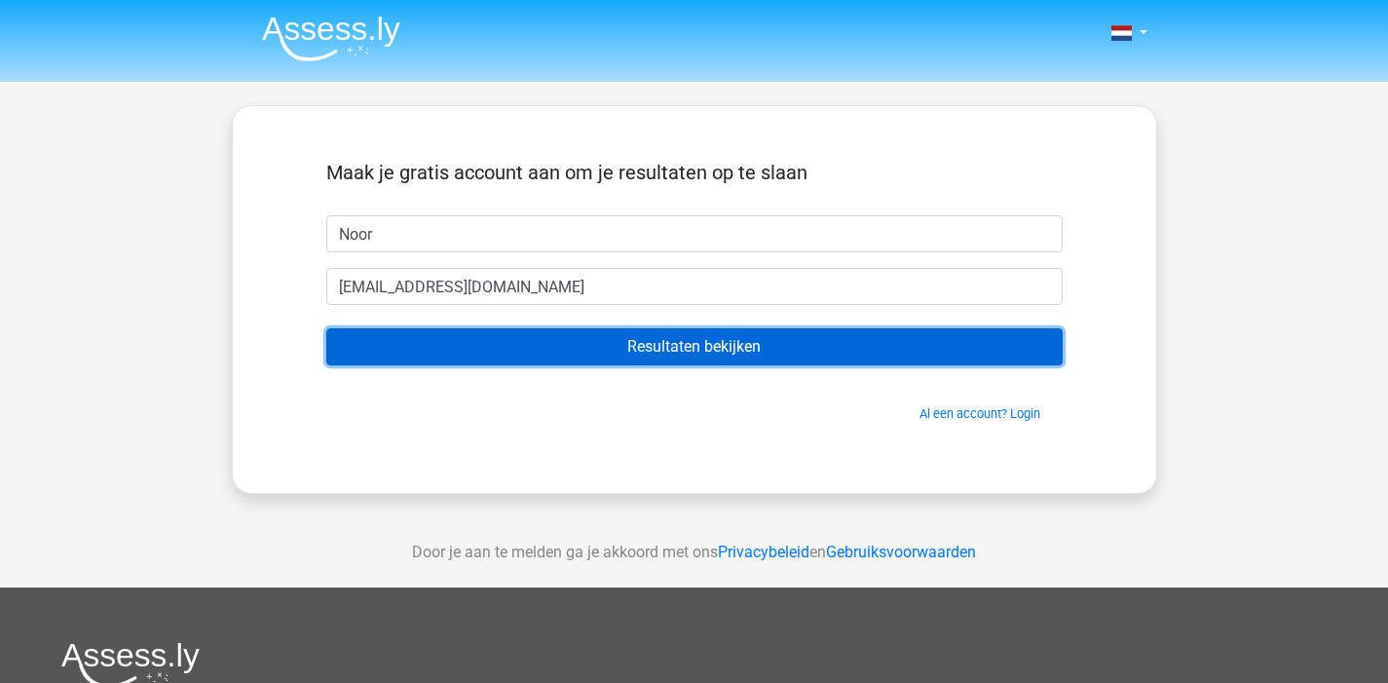
click at [701, 358] on input "Resultaten bekijken" at bounding box center [694, 346] width 736 height 37
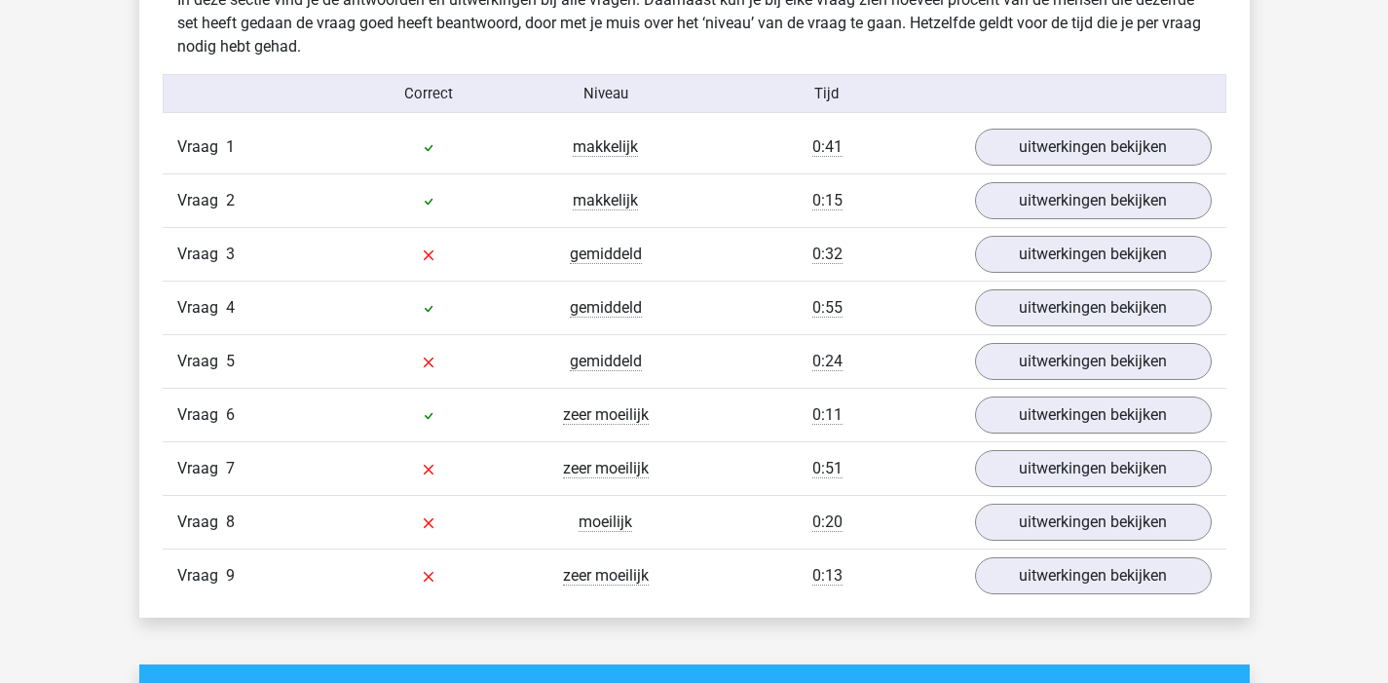
scroll to position [2101, 0]
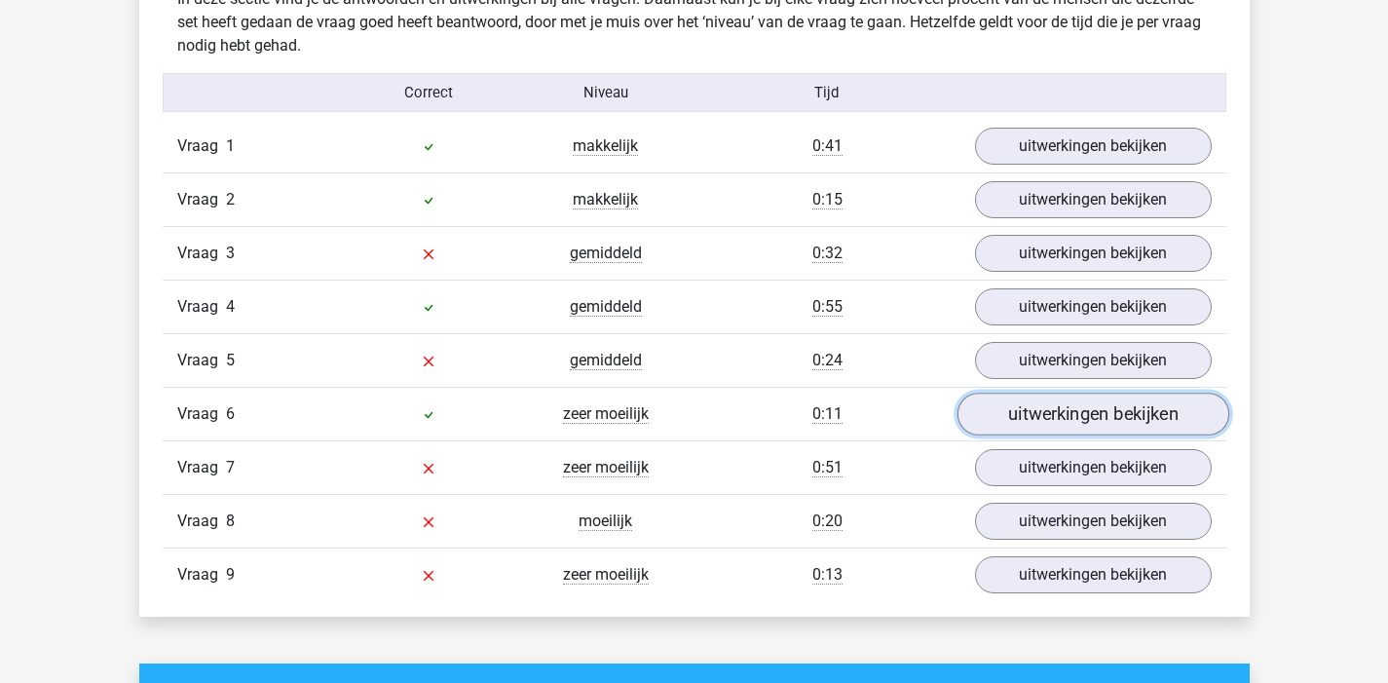
click at [1131, 423] on link "uitwerkingen bekijken" at bounding box center [1093, 414] width 272 height 43
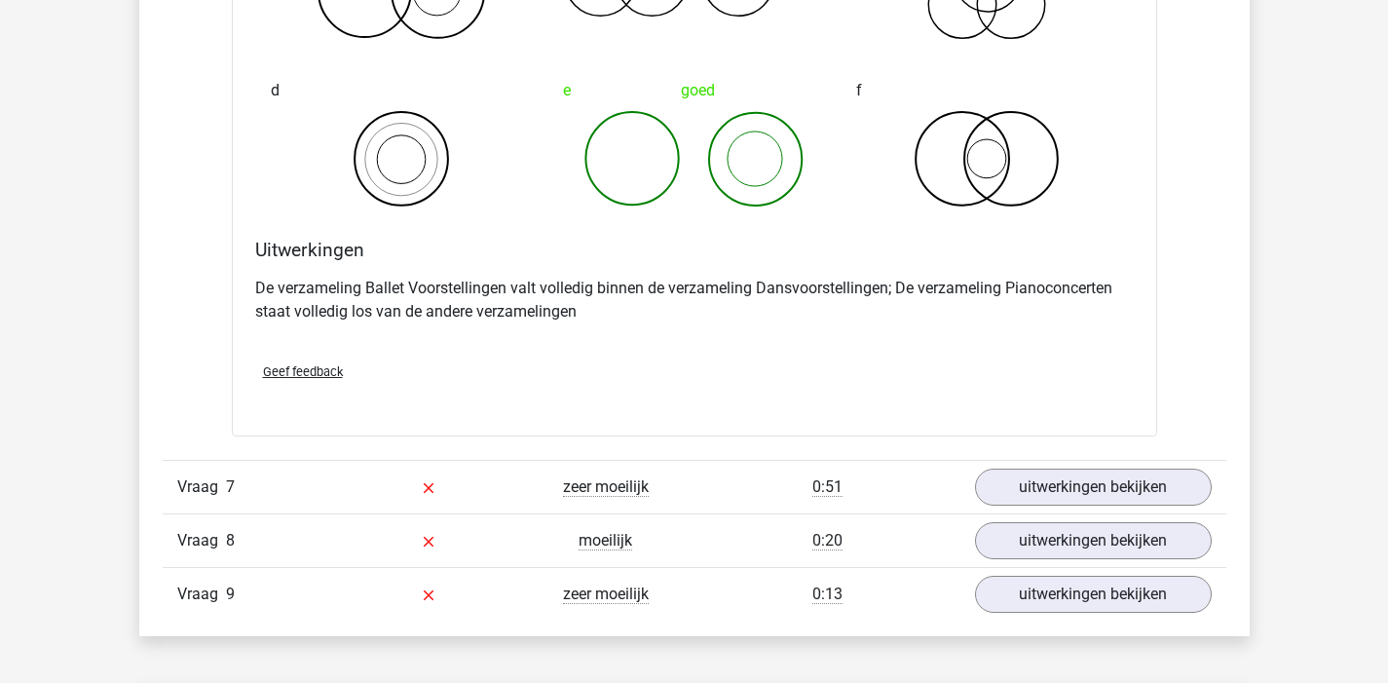
scroll to position [2917, 0]
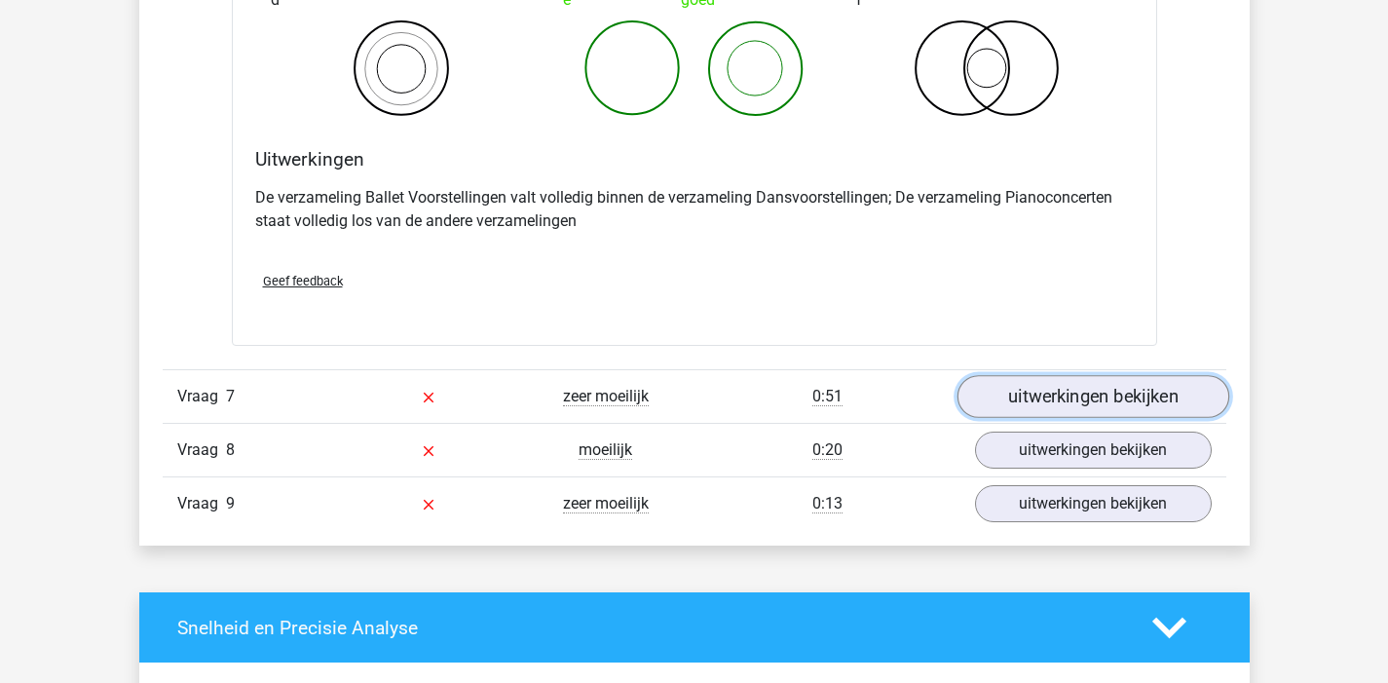
click at [1030, 392] on link "uitwerkingen bekijken" at bounding box center [1093, 396] width 272 height 43
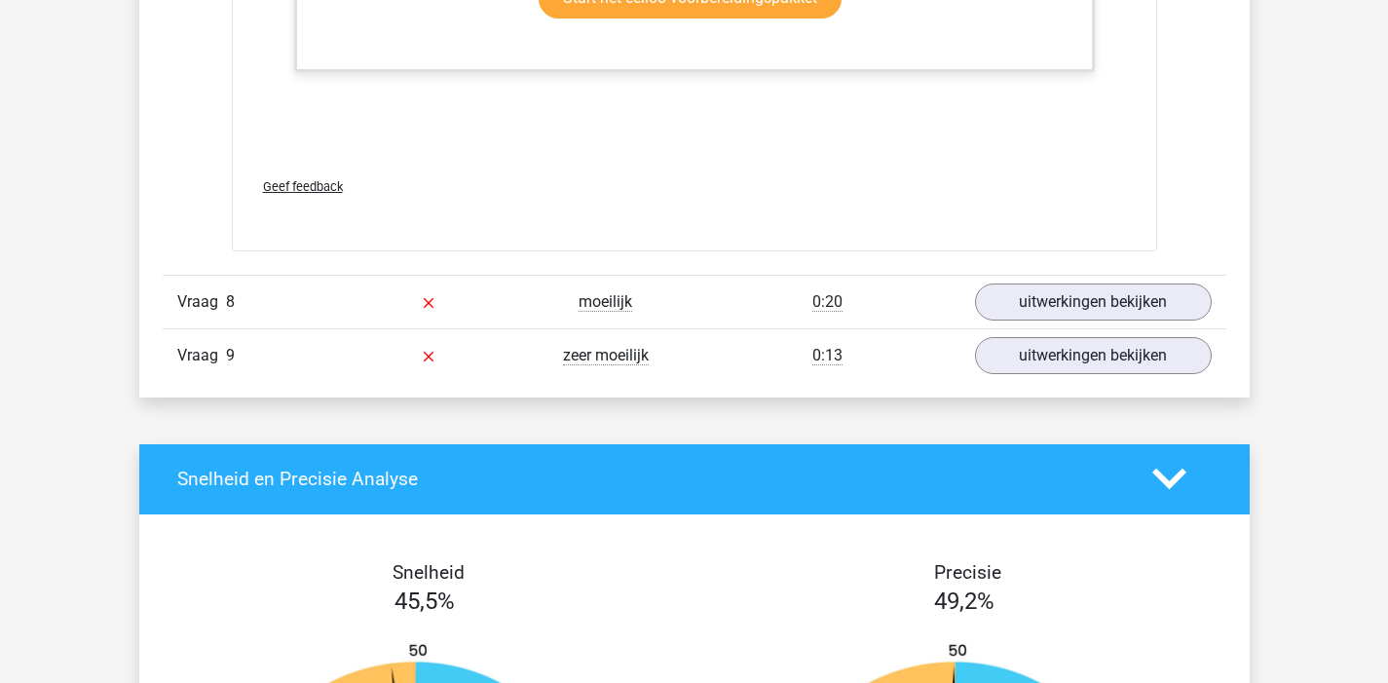
scroll to position [4340, 0]
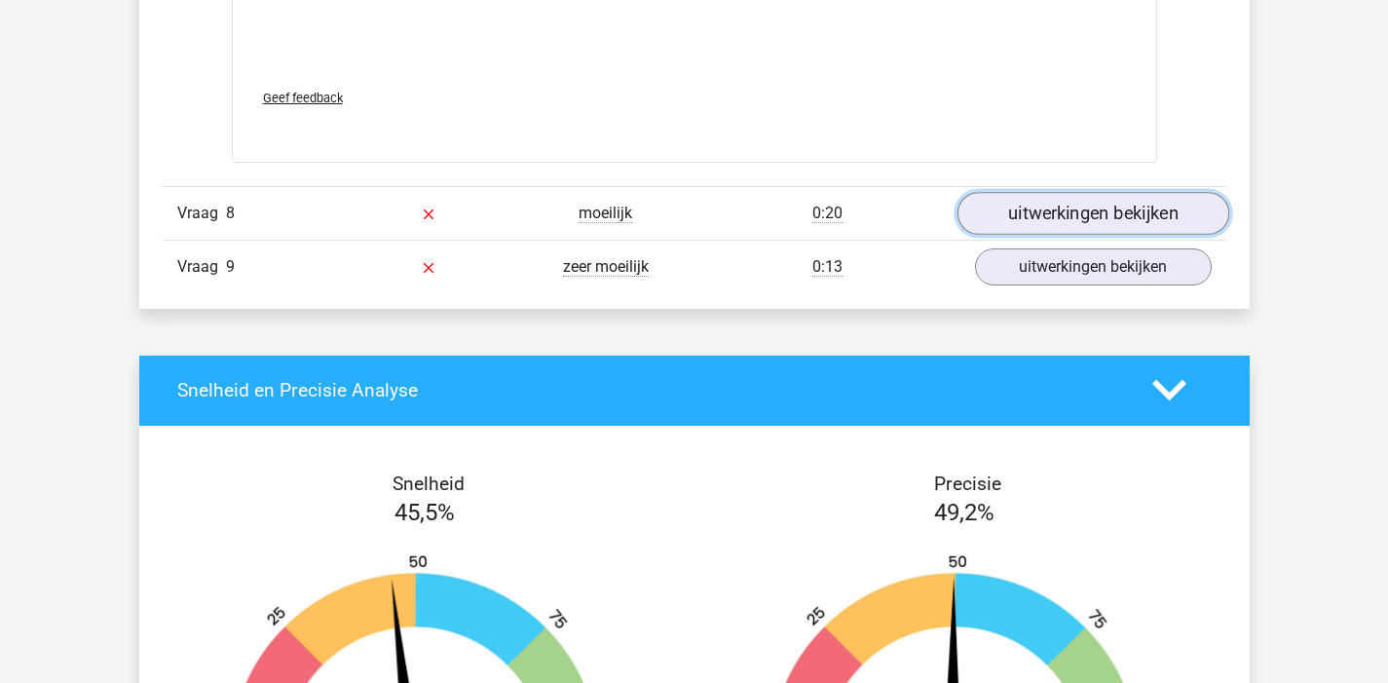
click at [1075, 222] on link "uitwerkingen bekijken" at bounding box center [1093, 213] width 272 height 43
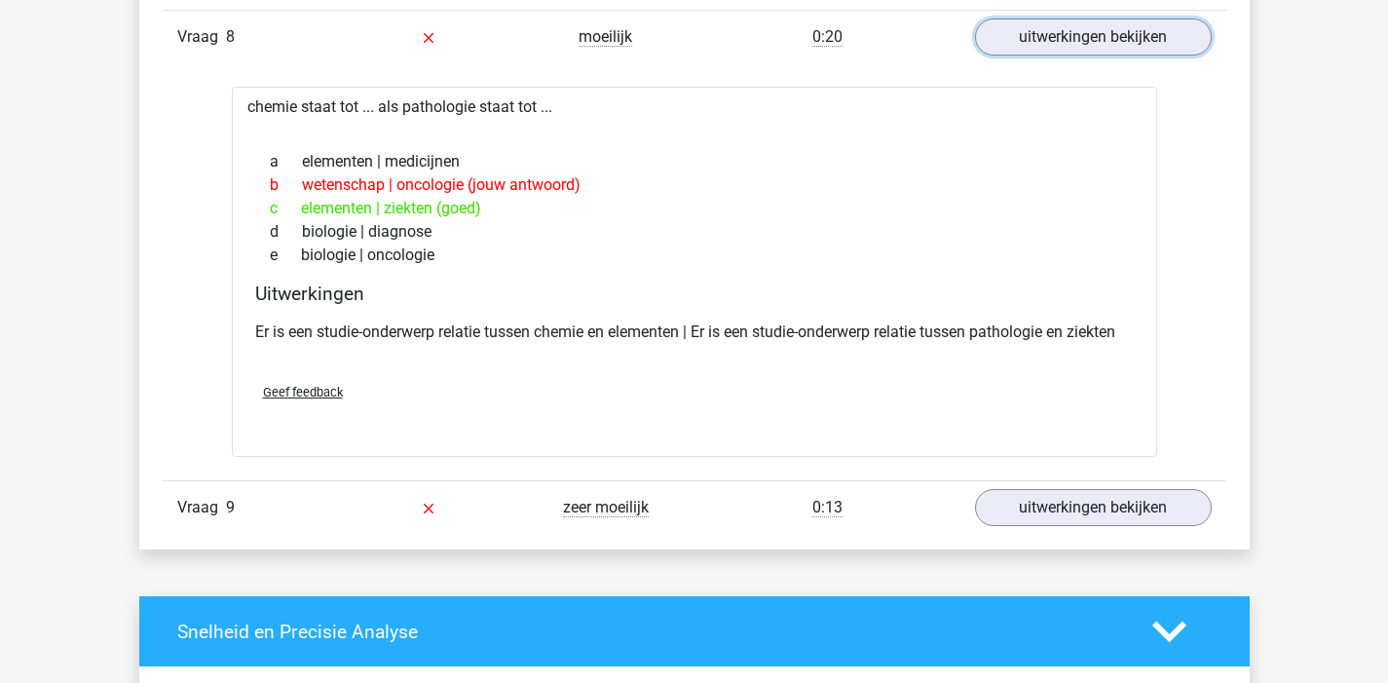
scroll to position [4534, 0]
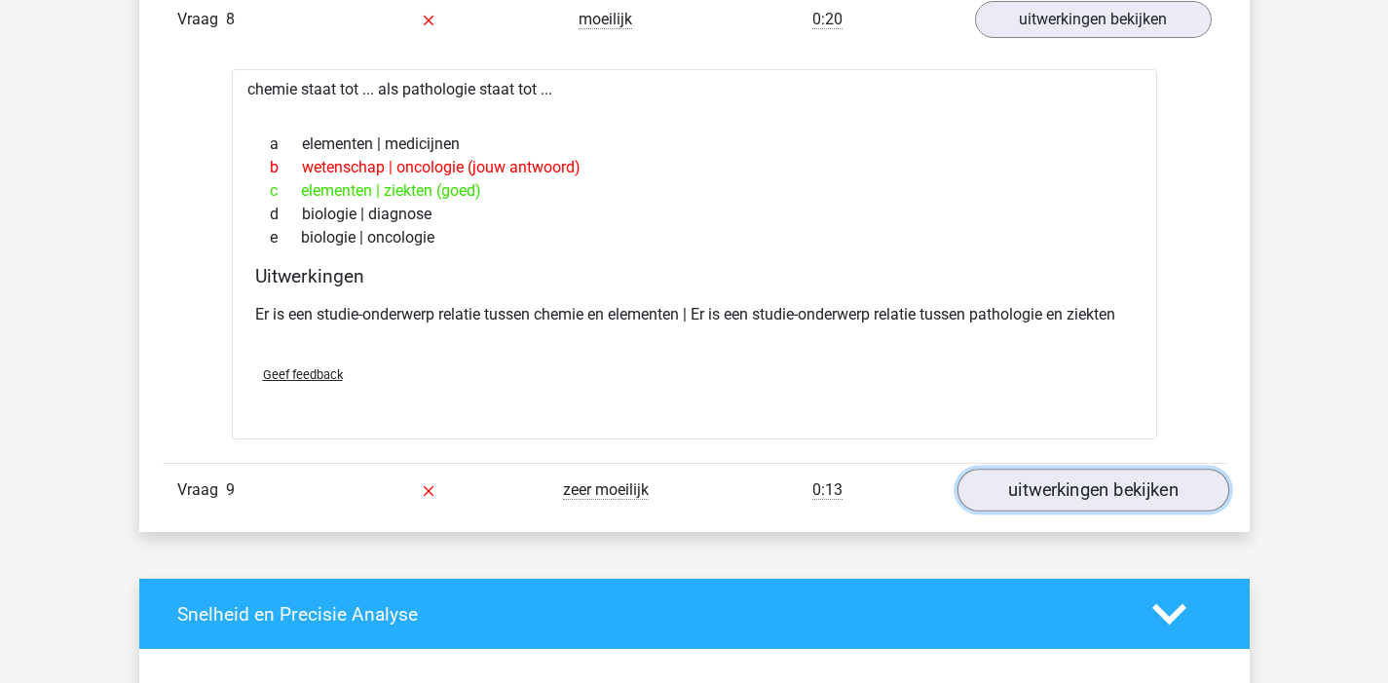
click at [1110, 489] on link "uitwerkingen bekijken" at bounding box center [1093, 490] width 272 height 43
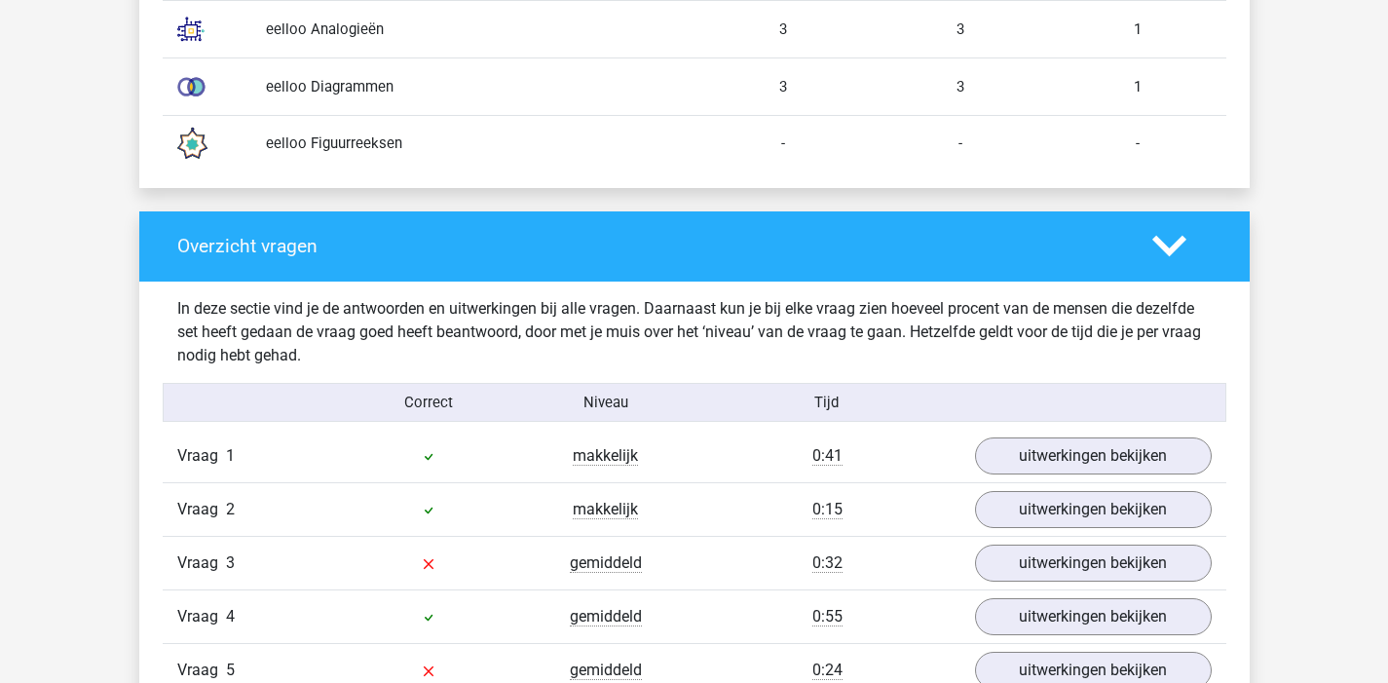
scroll to position [1797, 0]
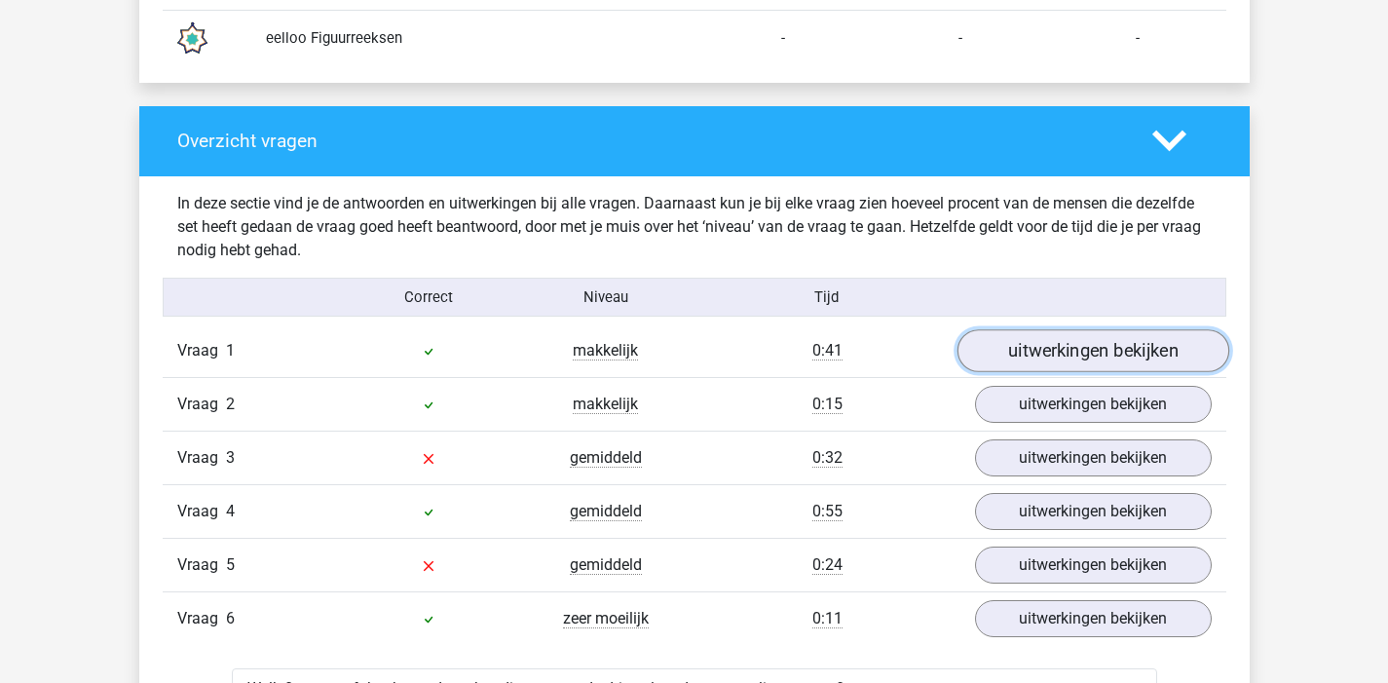
click at [1048, 362] on link "uitwerkingen bekijken" at bounding box center [1093, 350] width 272 height 43
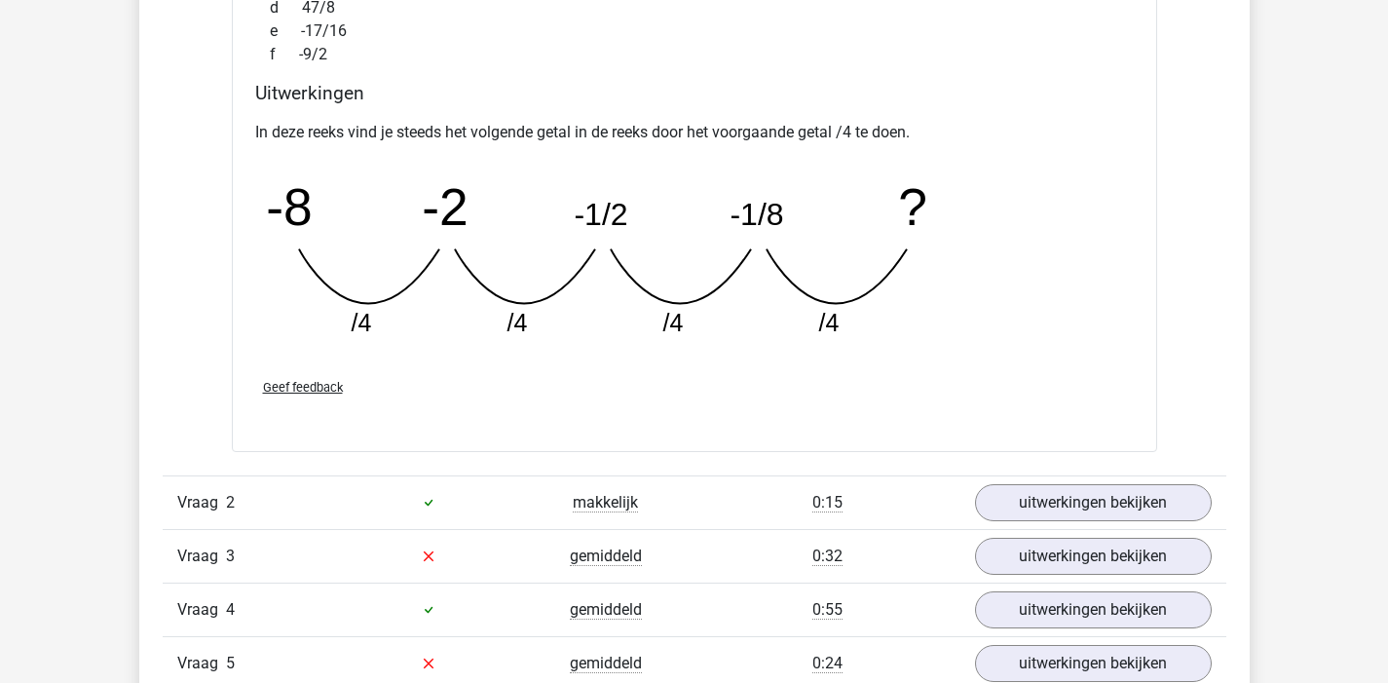
scroll to position [2650, 0]
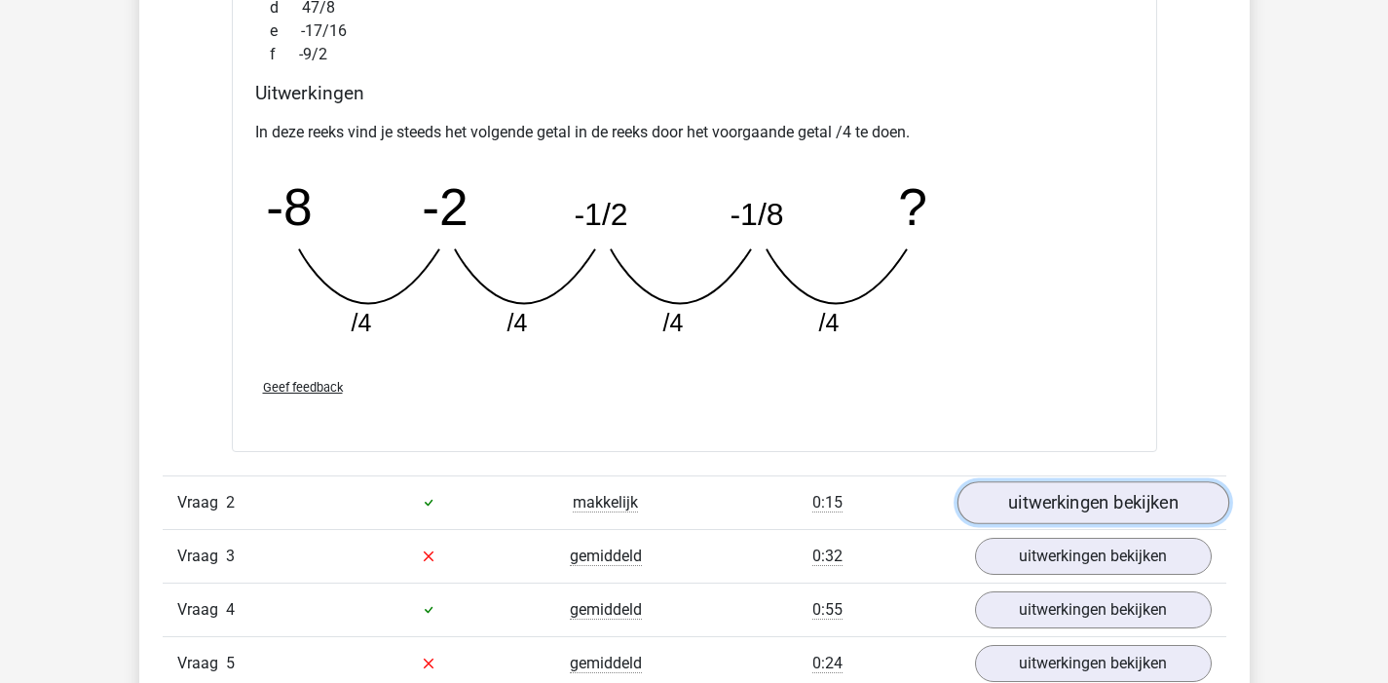
click at [1061, 494] on link "uitwerkingen bekijken" at bounding box center [1093, 502] width 272 height 43
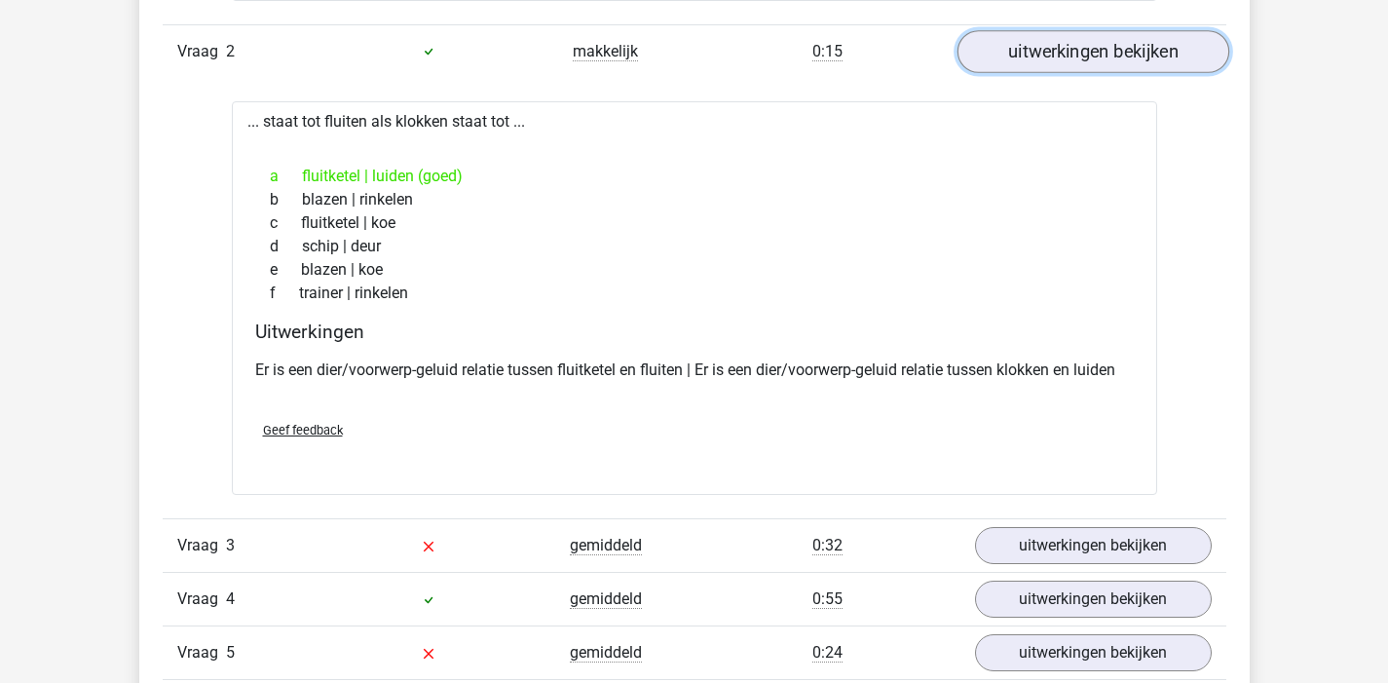
scroll to position [3196, 0]
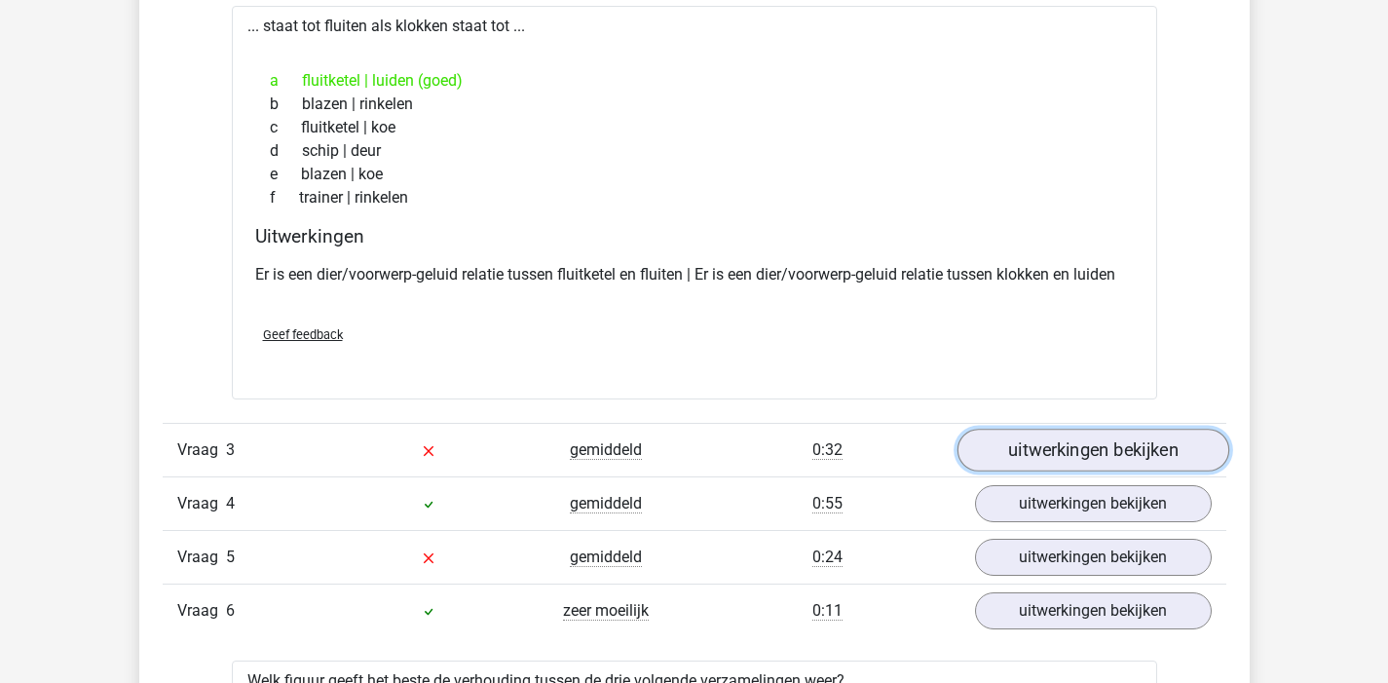
click at [1082, 443] on link "uitwerkingen bekijken" at bounding box center [1093, 450] width 272 height 43
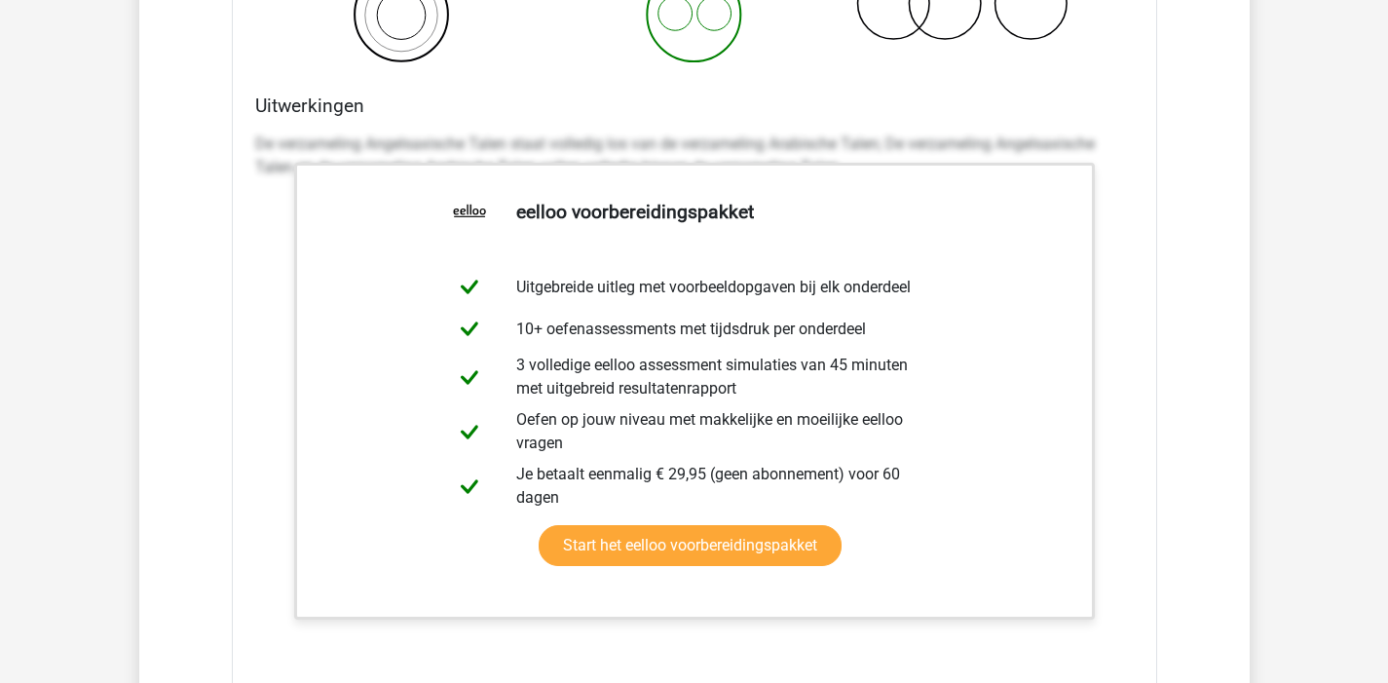
scroll to position [4483, 0]
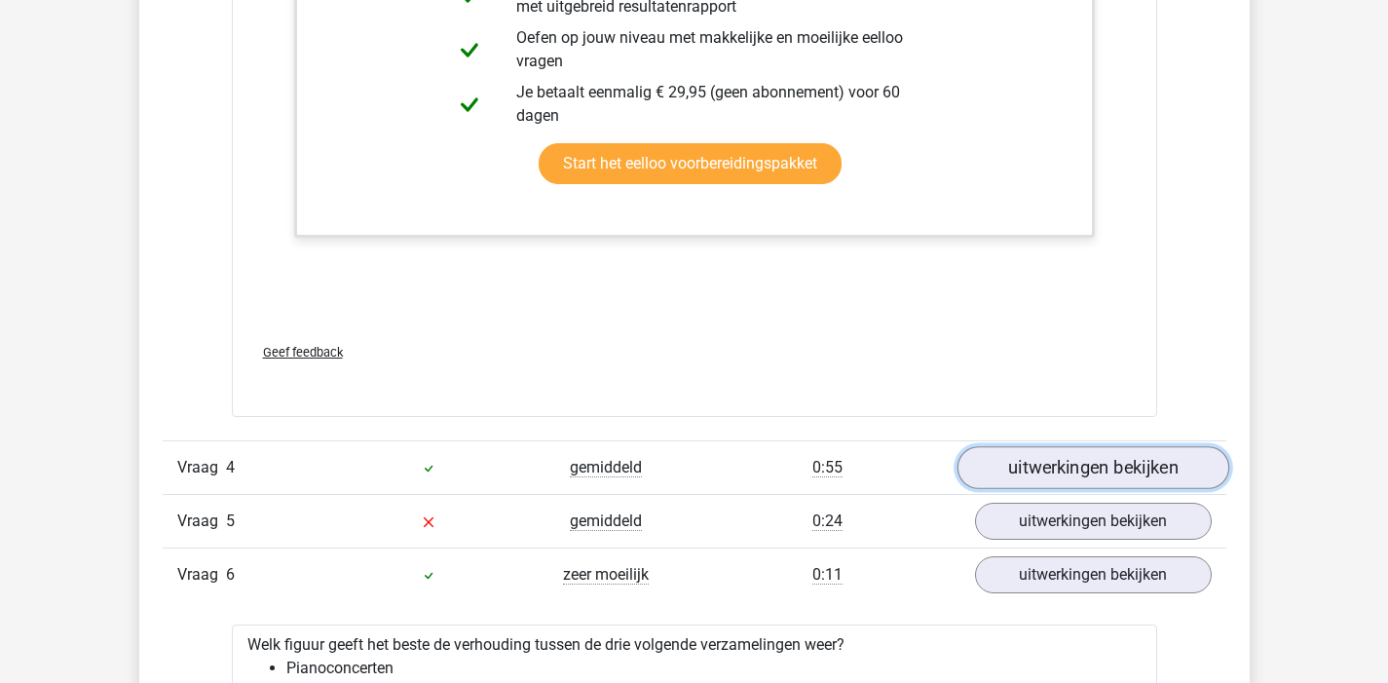
click at [1086, 480] on link "uitwerkingen bekijken" at bounding box center [1093, 467] width 272 height 43
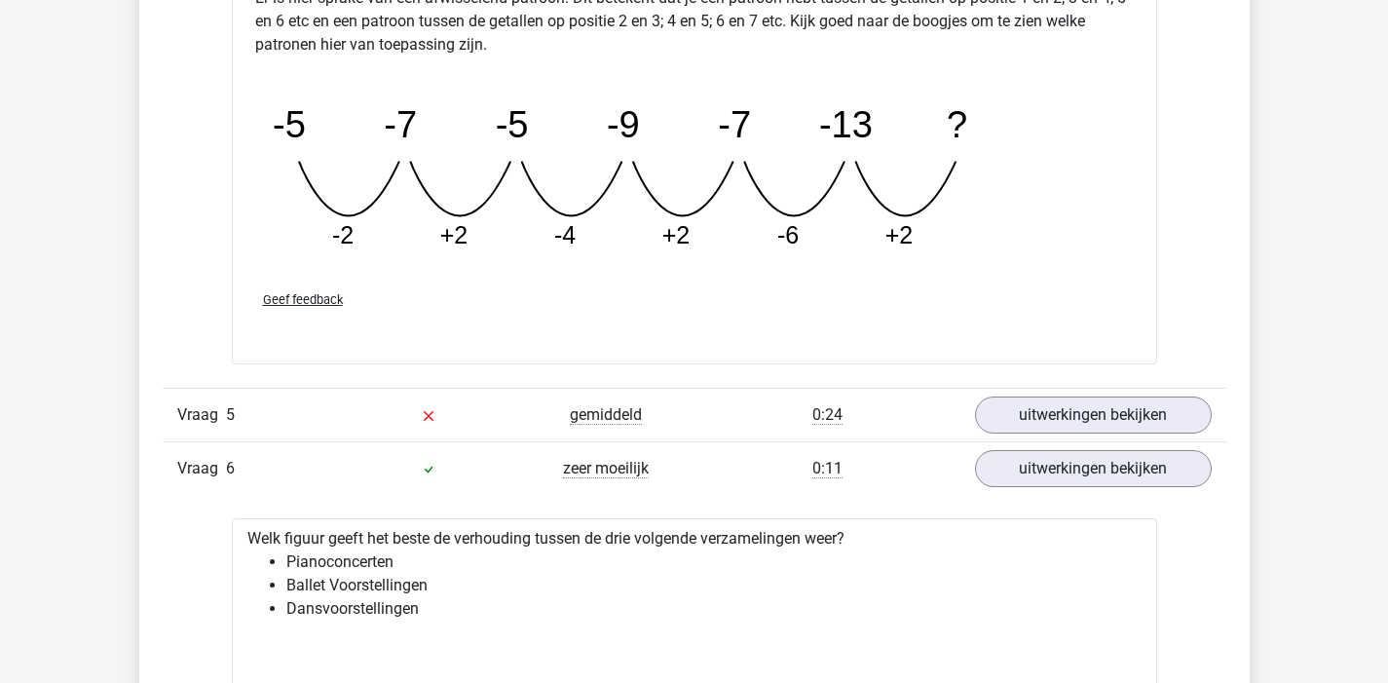
scroll to position [5427, 0]
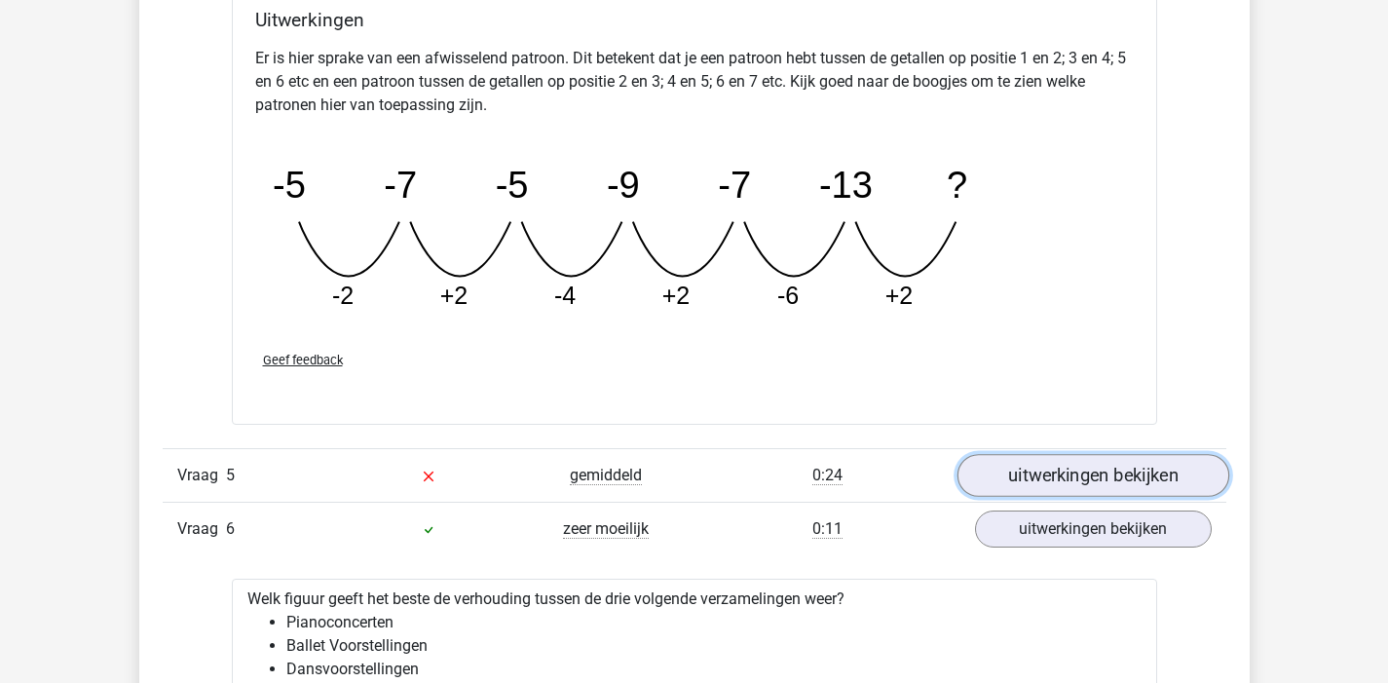
click at [1067, 481] on link "uitwerkingen bekijken" at bounding box center [1093, 475] width 272 height 43
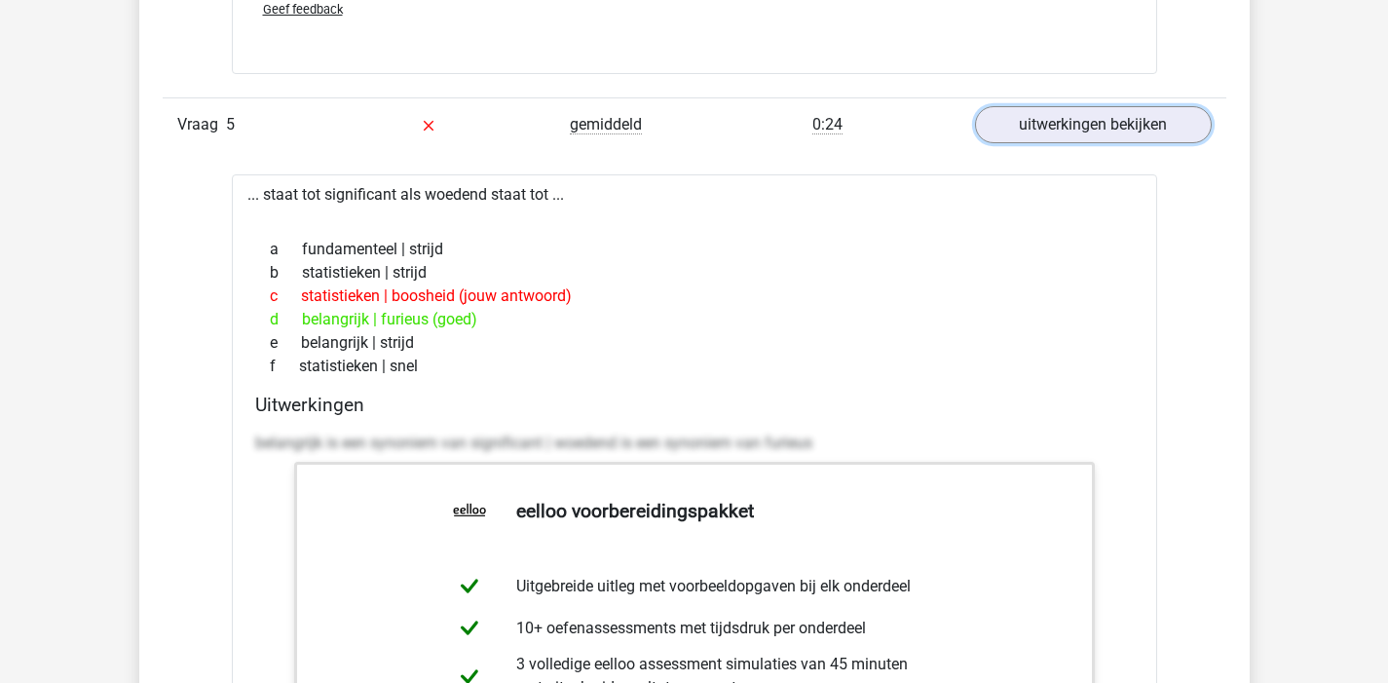
scroll to position [5628, 0]
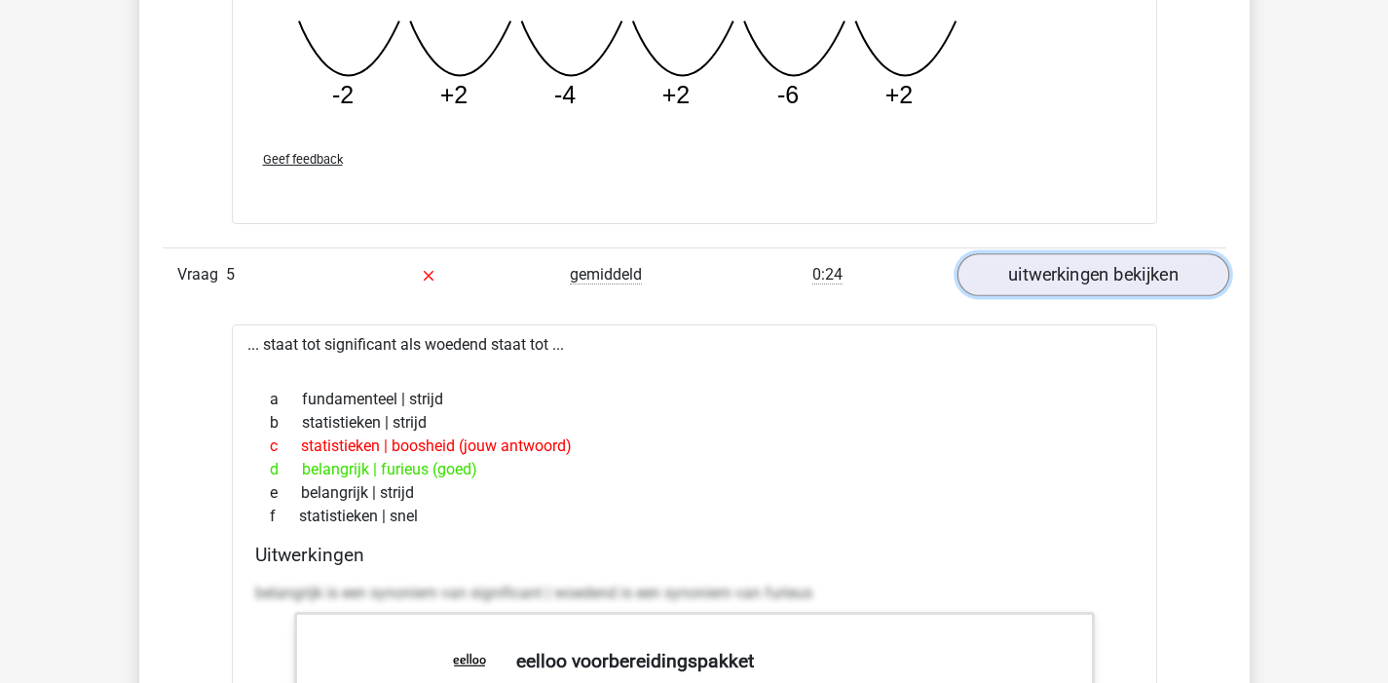
click at [1091, 268] on link "uitwerkingen bekijken" at bounding box center [1093, 274] width 272 height 43
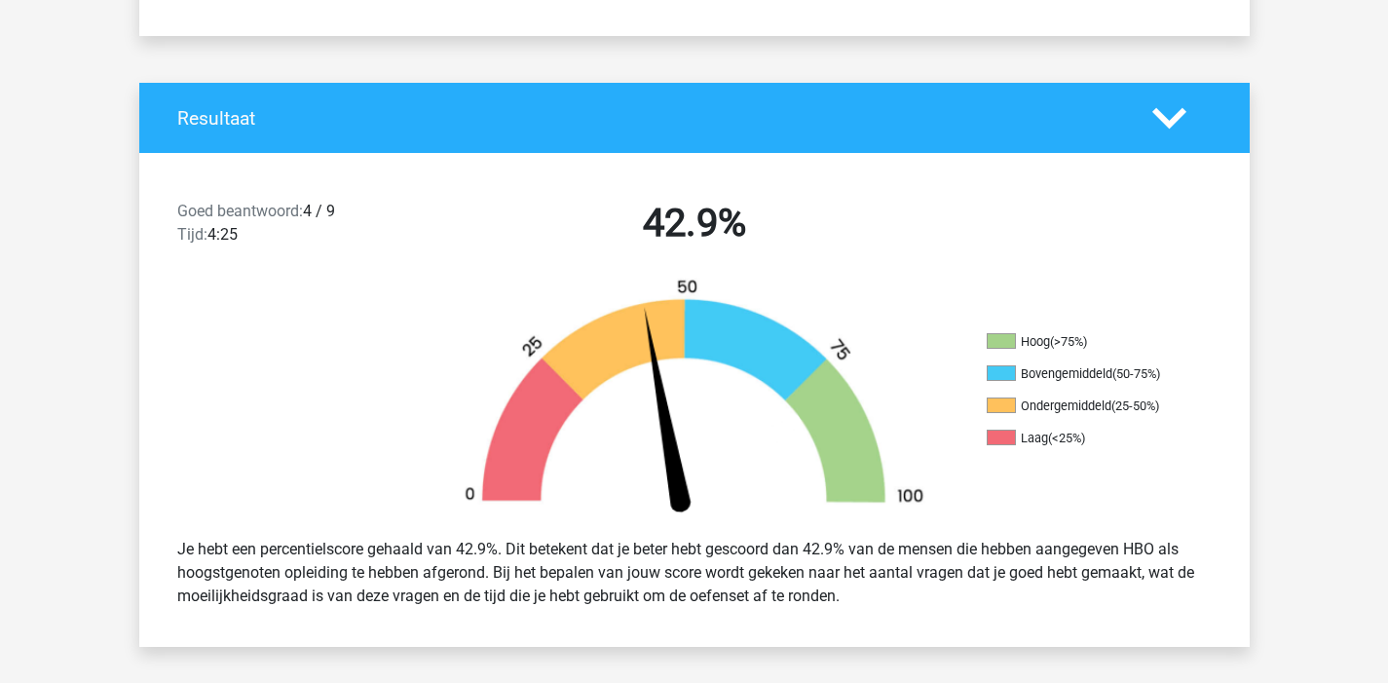
scroll to position [361, 0]
